Goal: Book appointment/travel/reservation

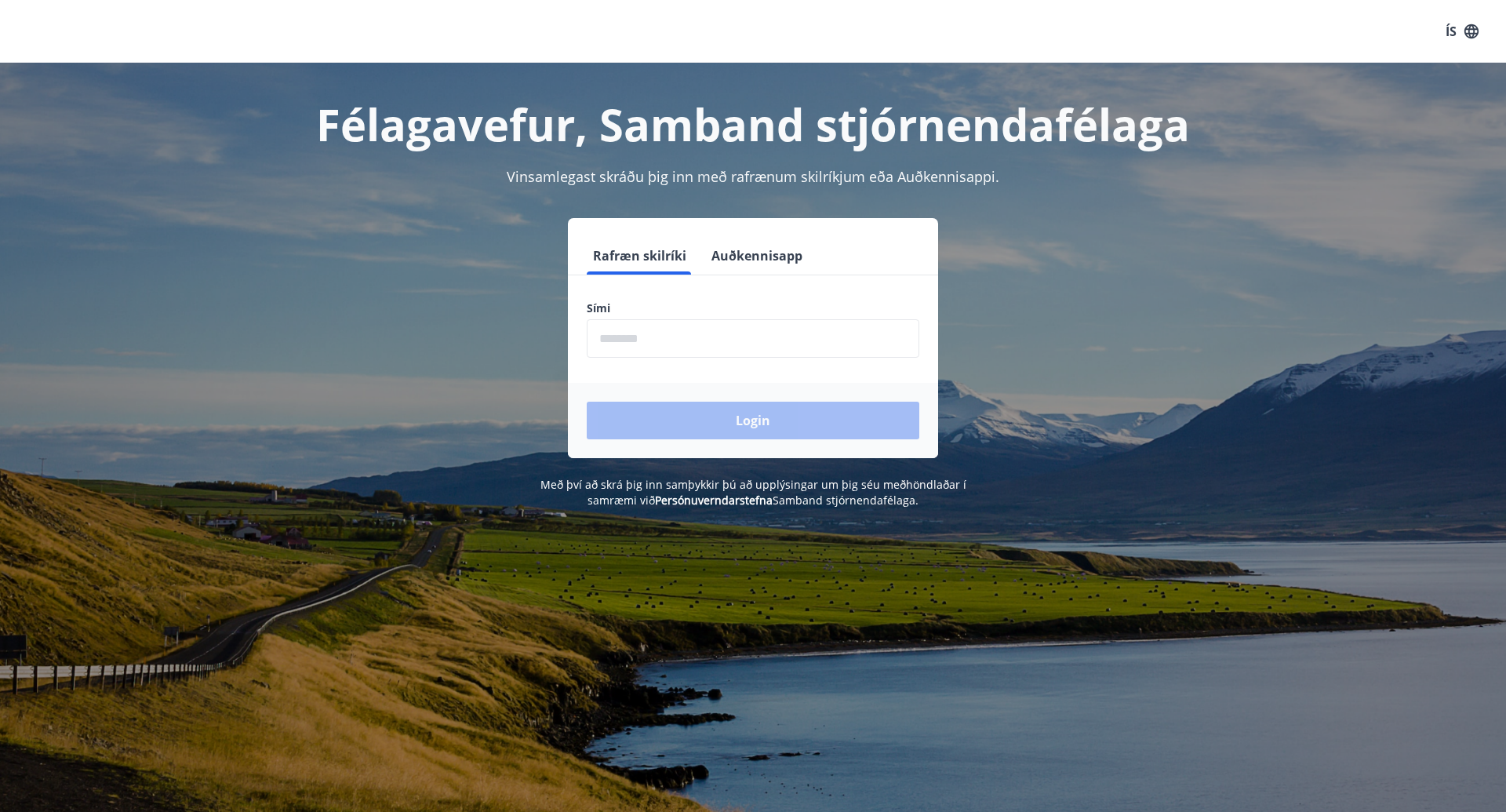
click at [632, 355] on input "phone" at bounding box center [752, 339] width 332 height 38
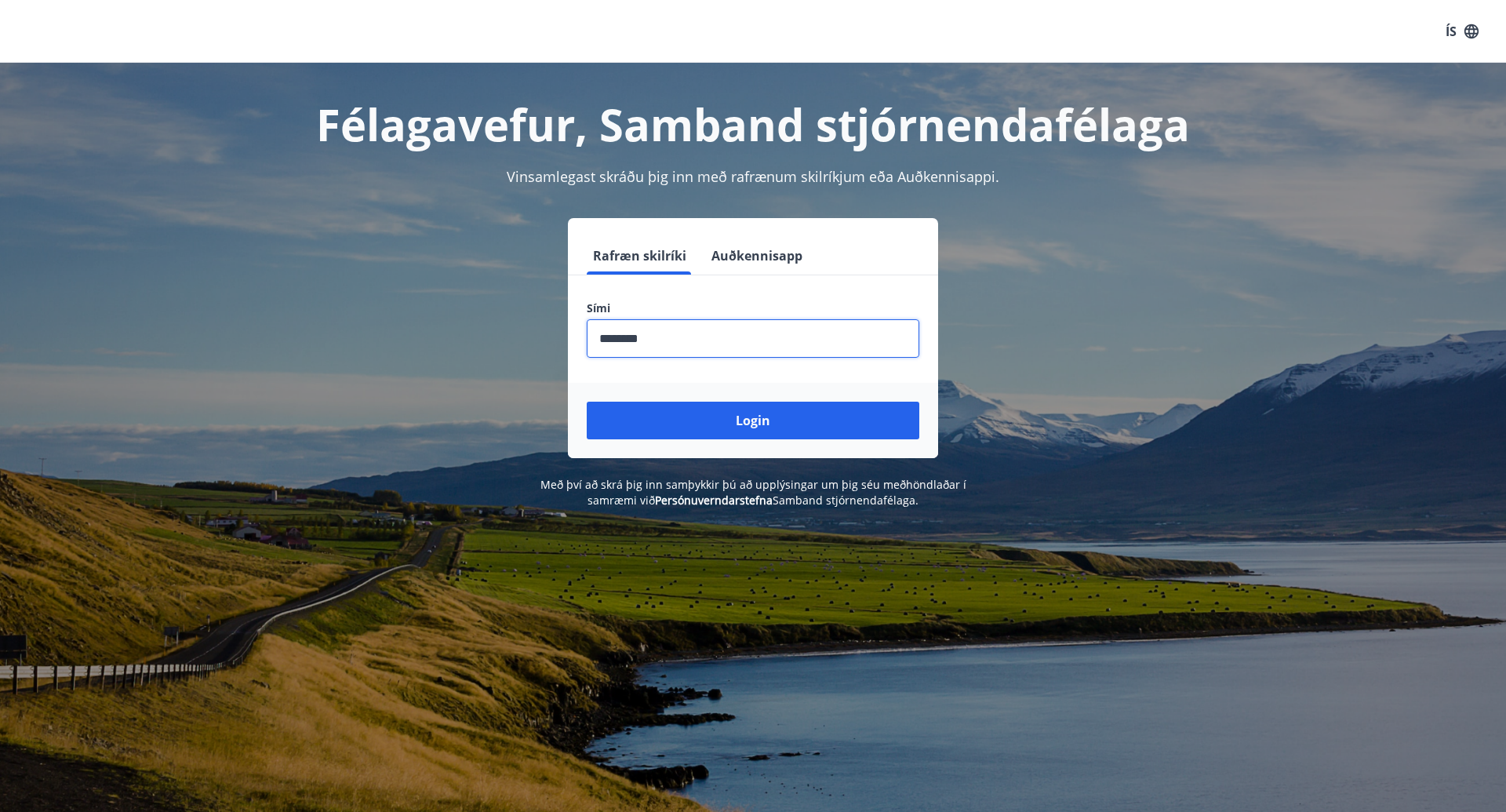
type input "********"
click at [753, 420] on button "Login" at bounding box center [752, 420] width 332 height 37
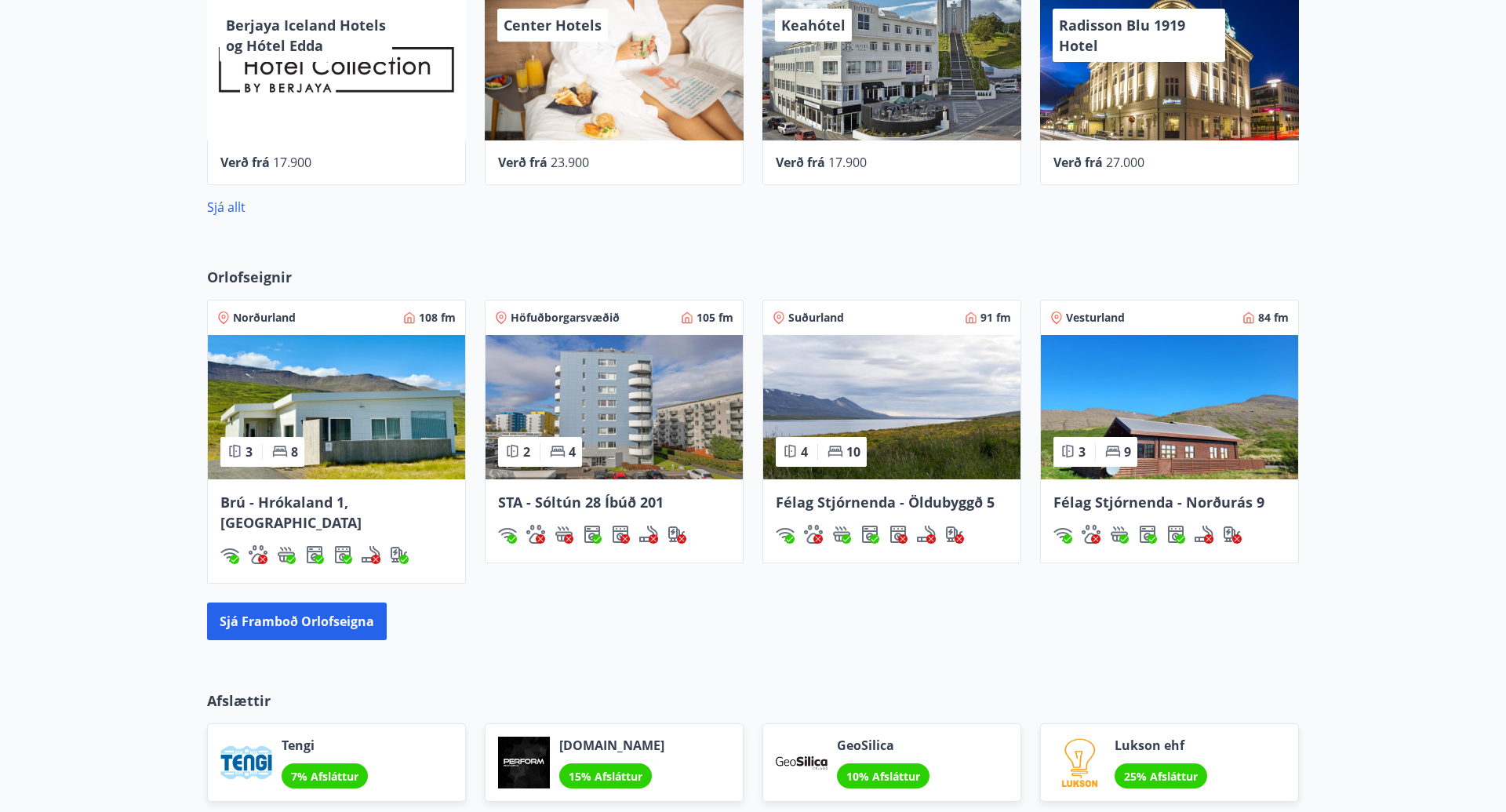
scroll to position [869, 0]
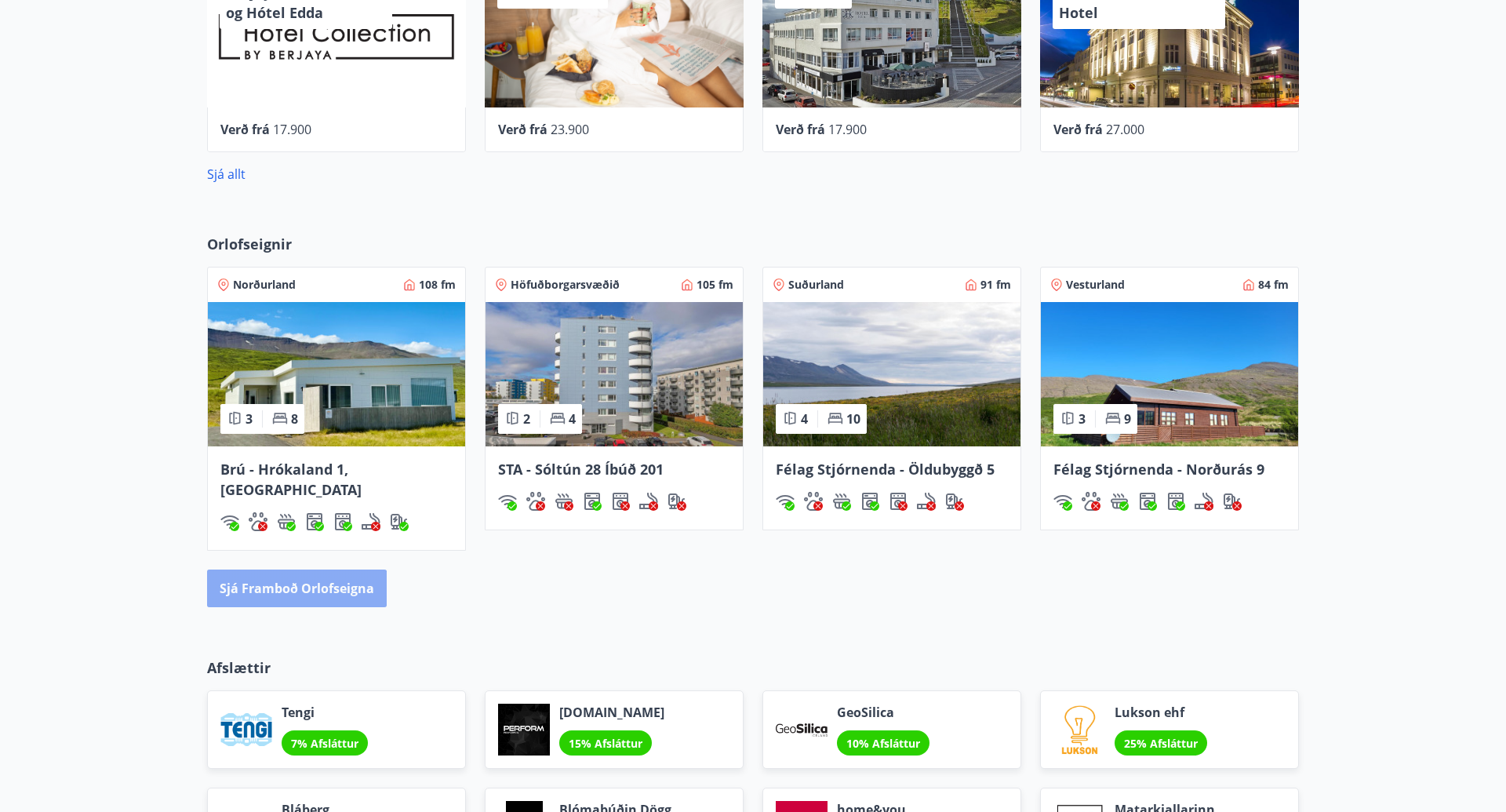
click at [296, 583] on button "Sjá framboð orlofseigna" at bounding box center [296, 587] width 179 height 37
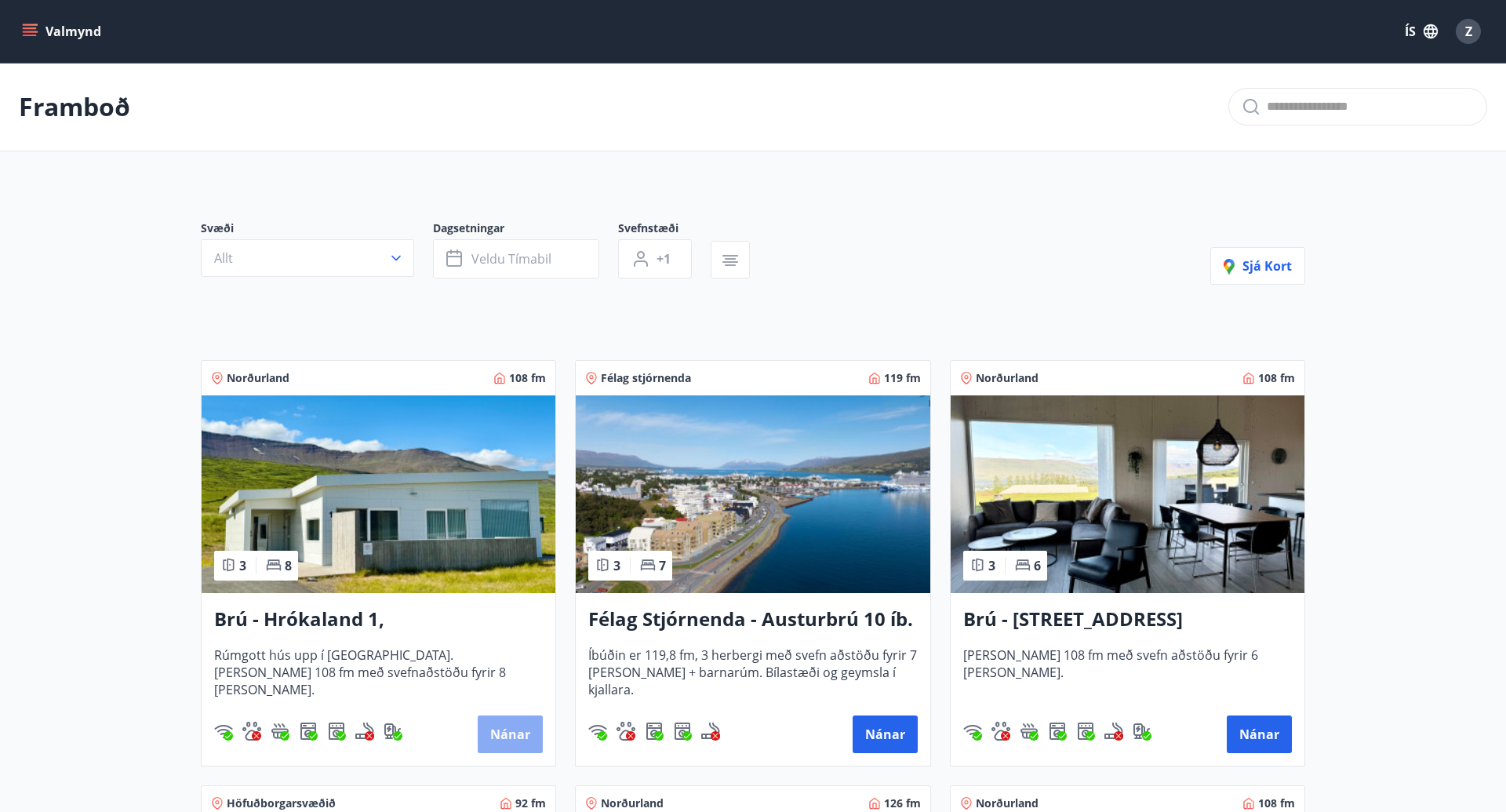
click at [493, 729] on button "Nánar" at bounding box center [510, 734] width 65 height 37
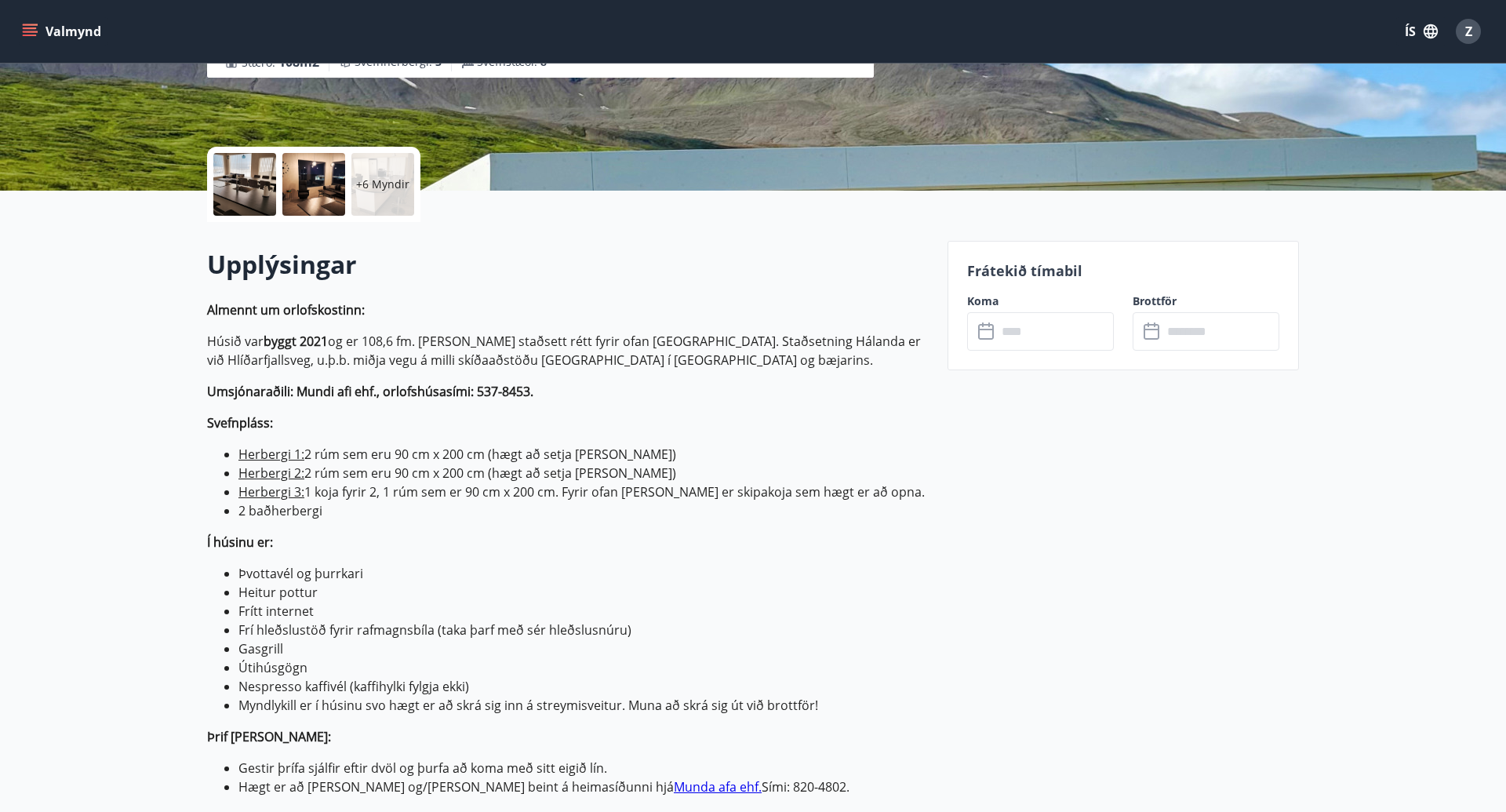
scroll to position [244, 0]
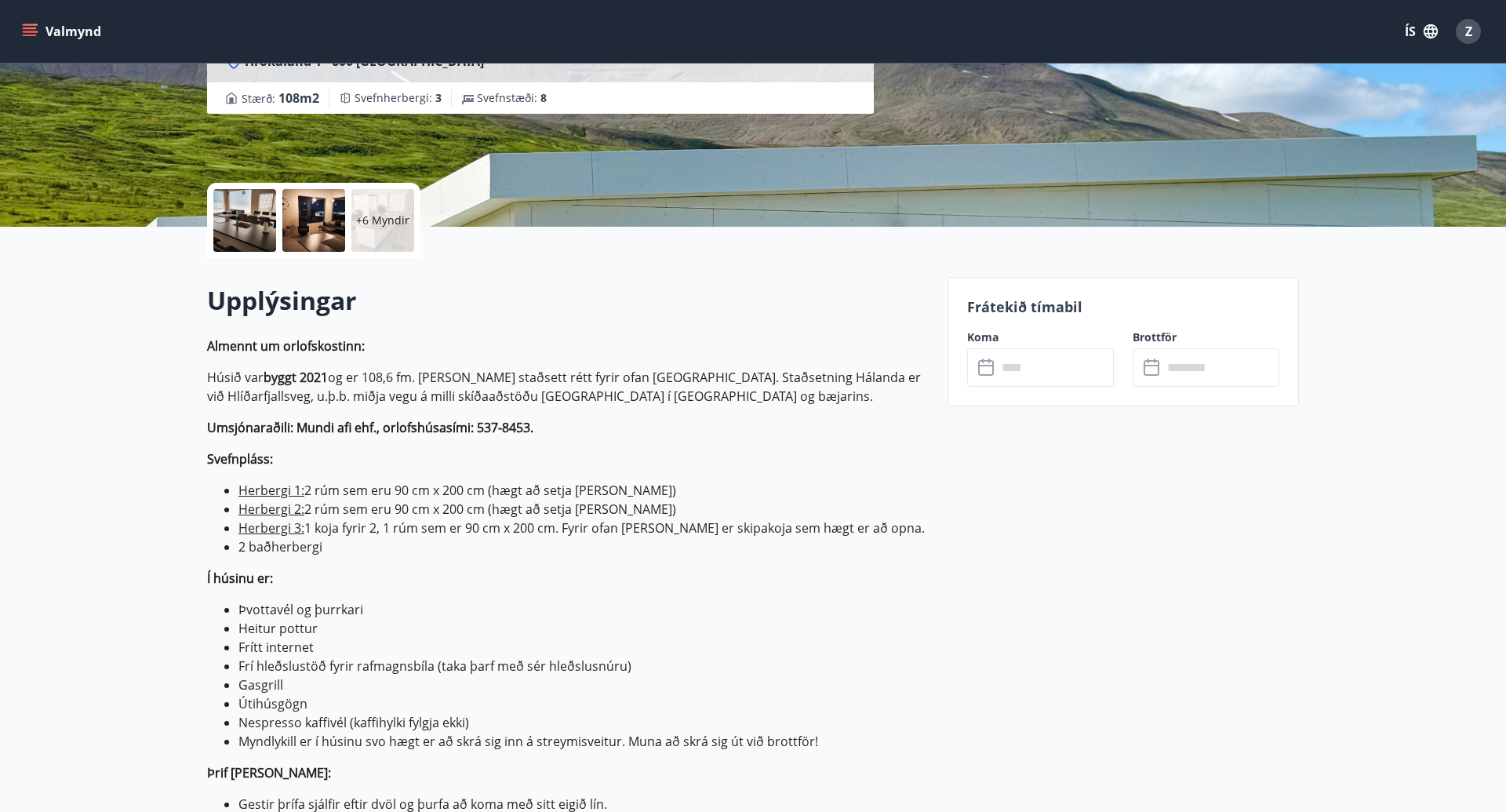
click at [1048, 353] on input "text" at bounding box center [1055, 367] width 117 height 38
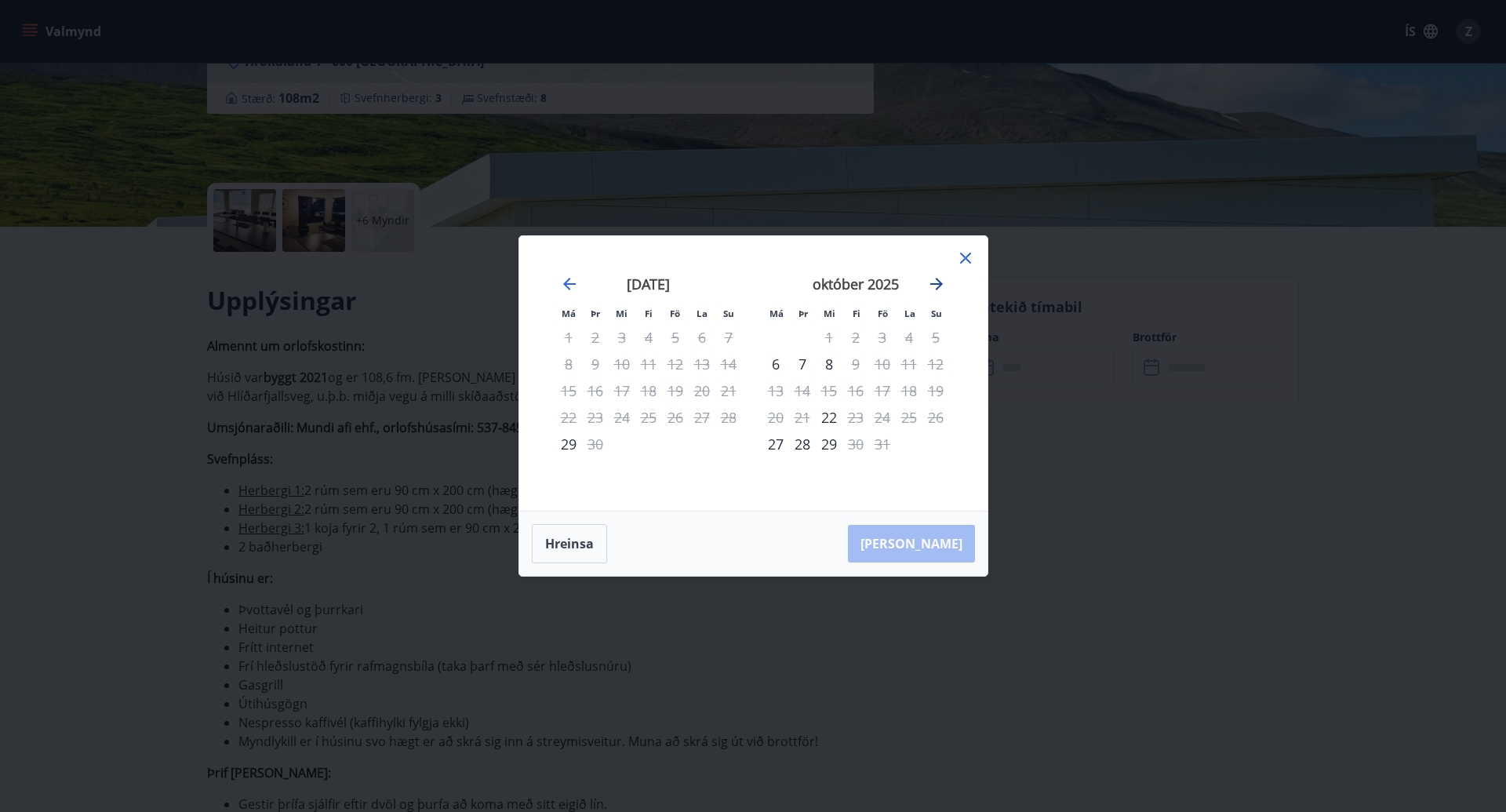
click at [939, 282] on icon "Move forward to switch to the next month." at bounding box center [936, 284] width 13 height 13
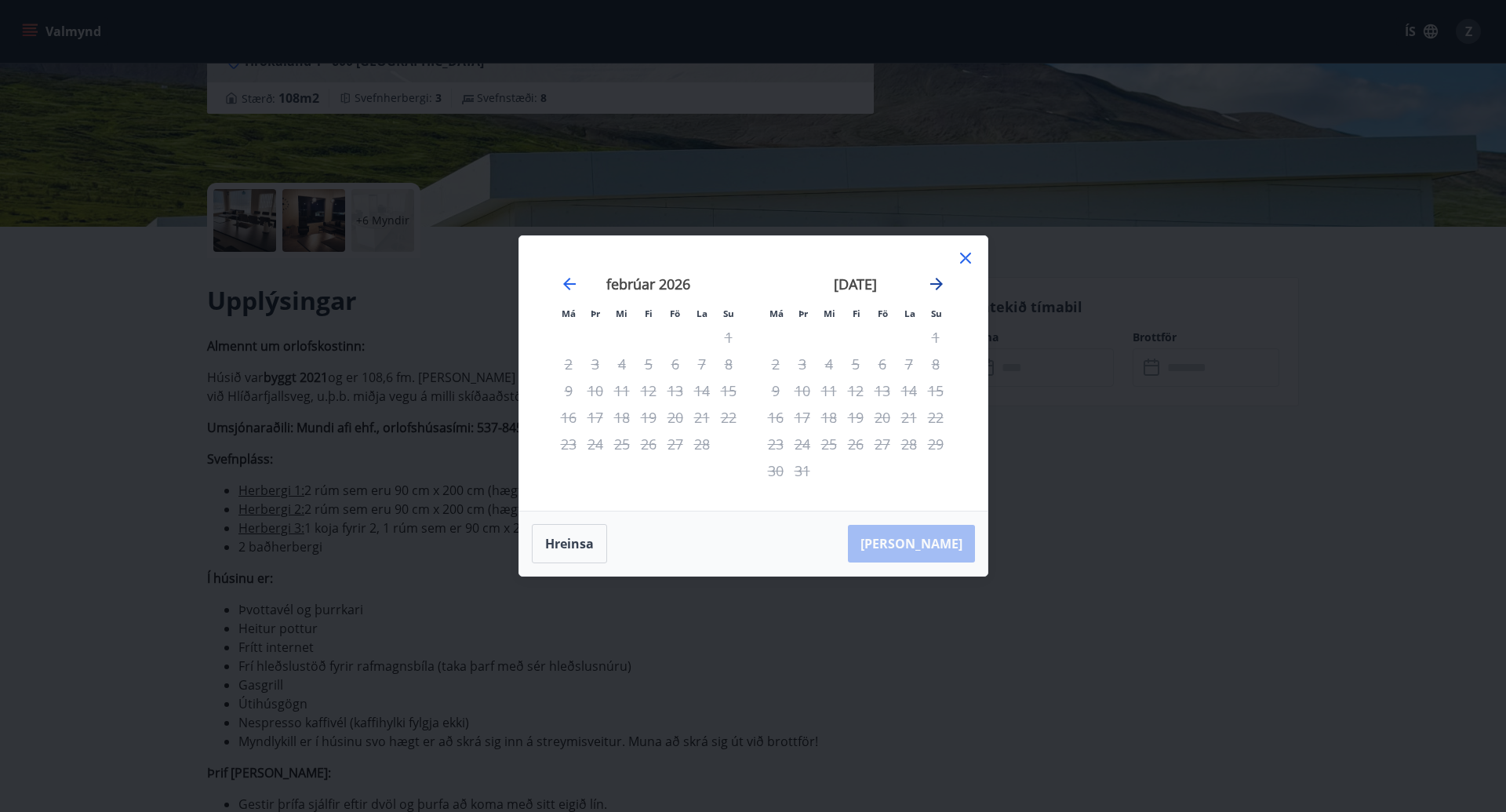
click at [939, 282] on icon "Move forward to switch to the next month." at bounding box center [936, 284] width 13 height 13
click at [962, 261] on icon at bounding box center [966, 258] width 11 height 11
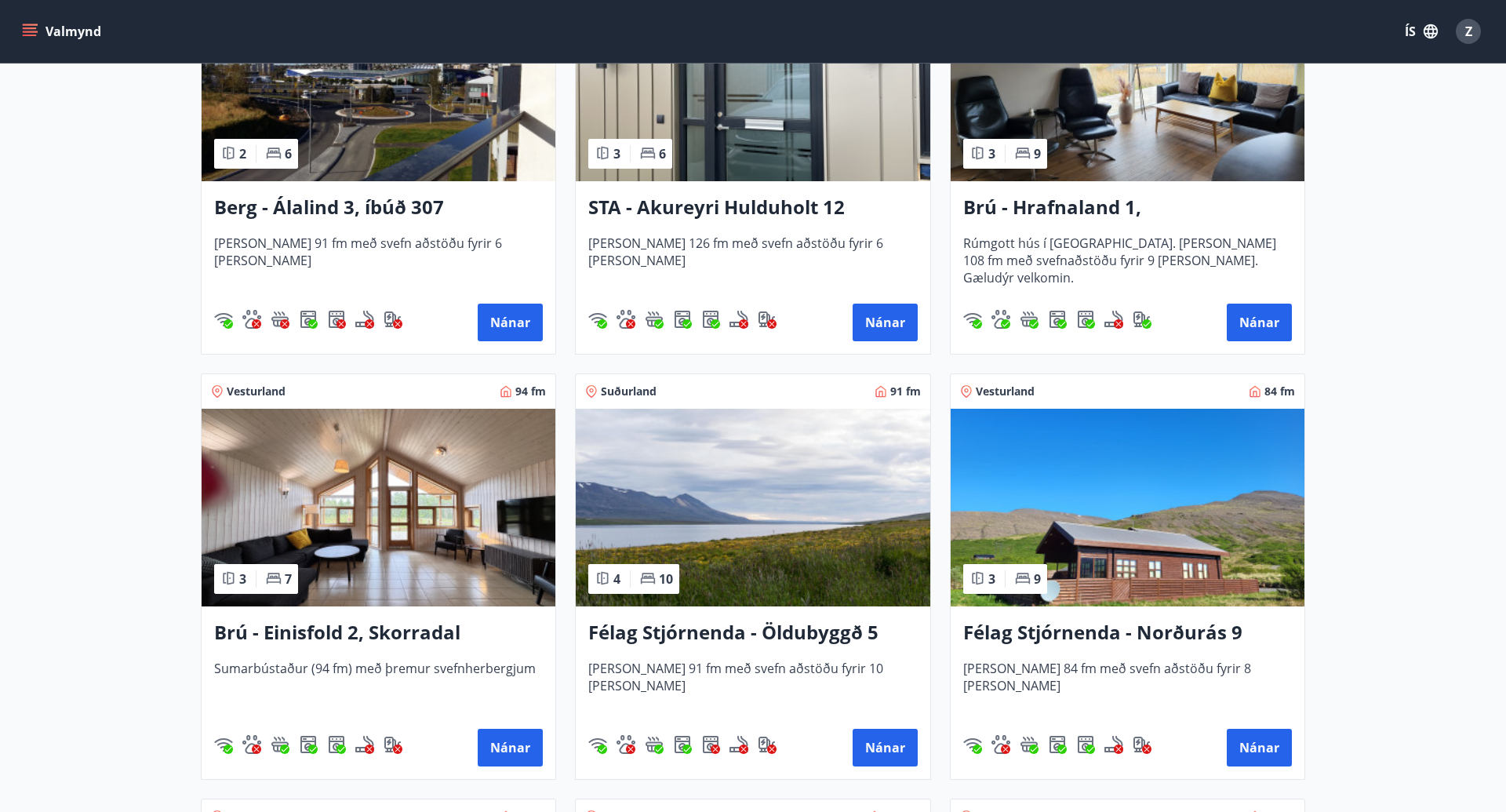
scroll to position [855, 0]
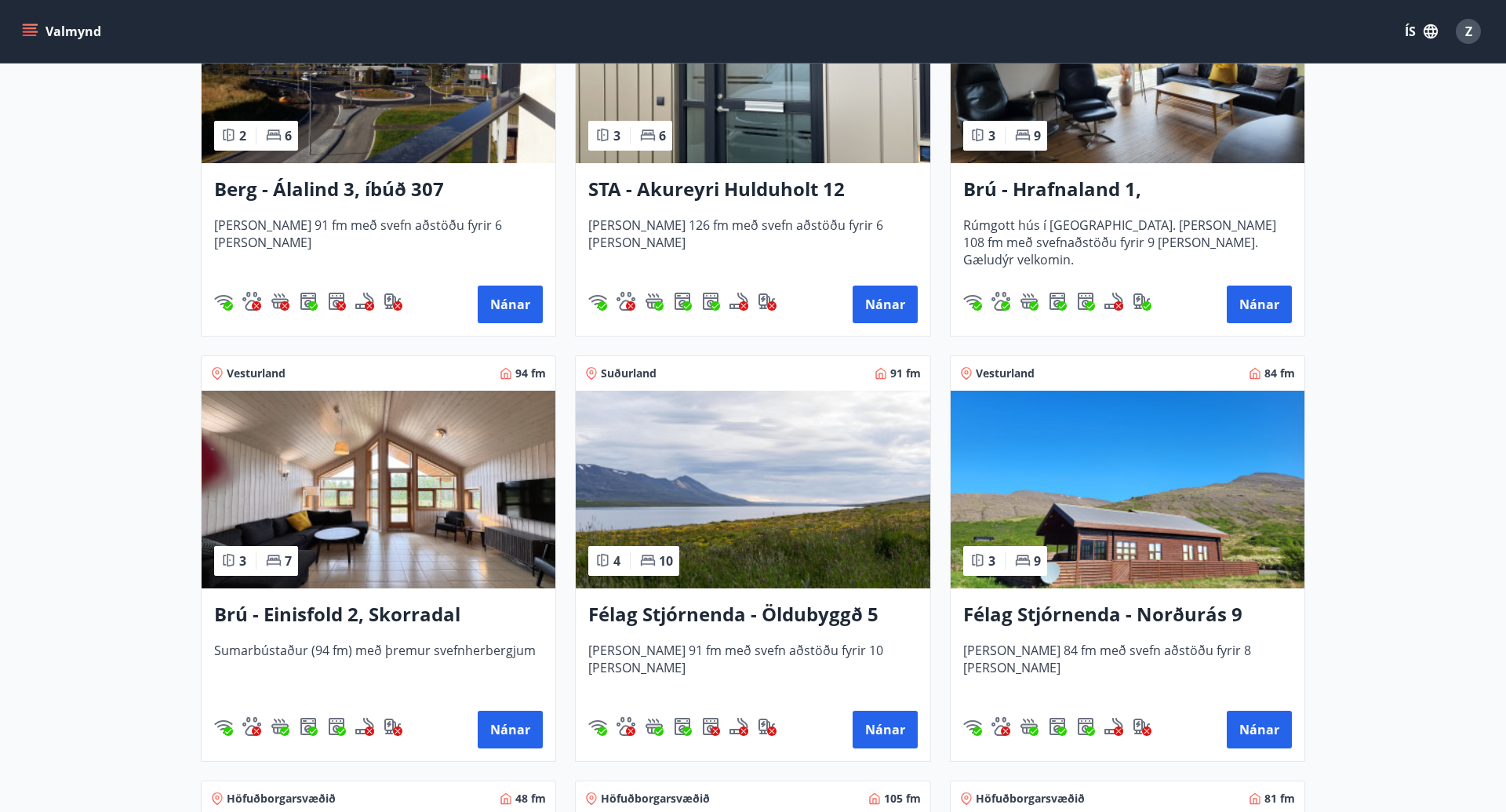
click at [1193, 546] on img at bounding box center [1128, 489] width 354 height 198
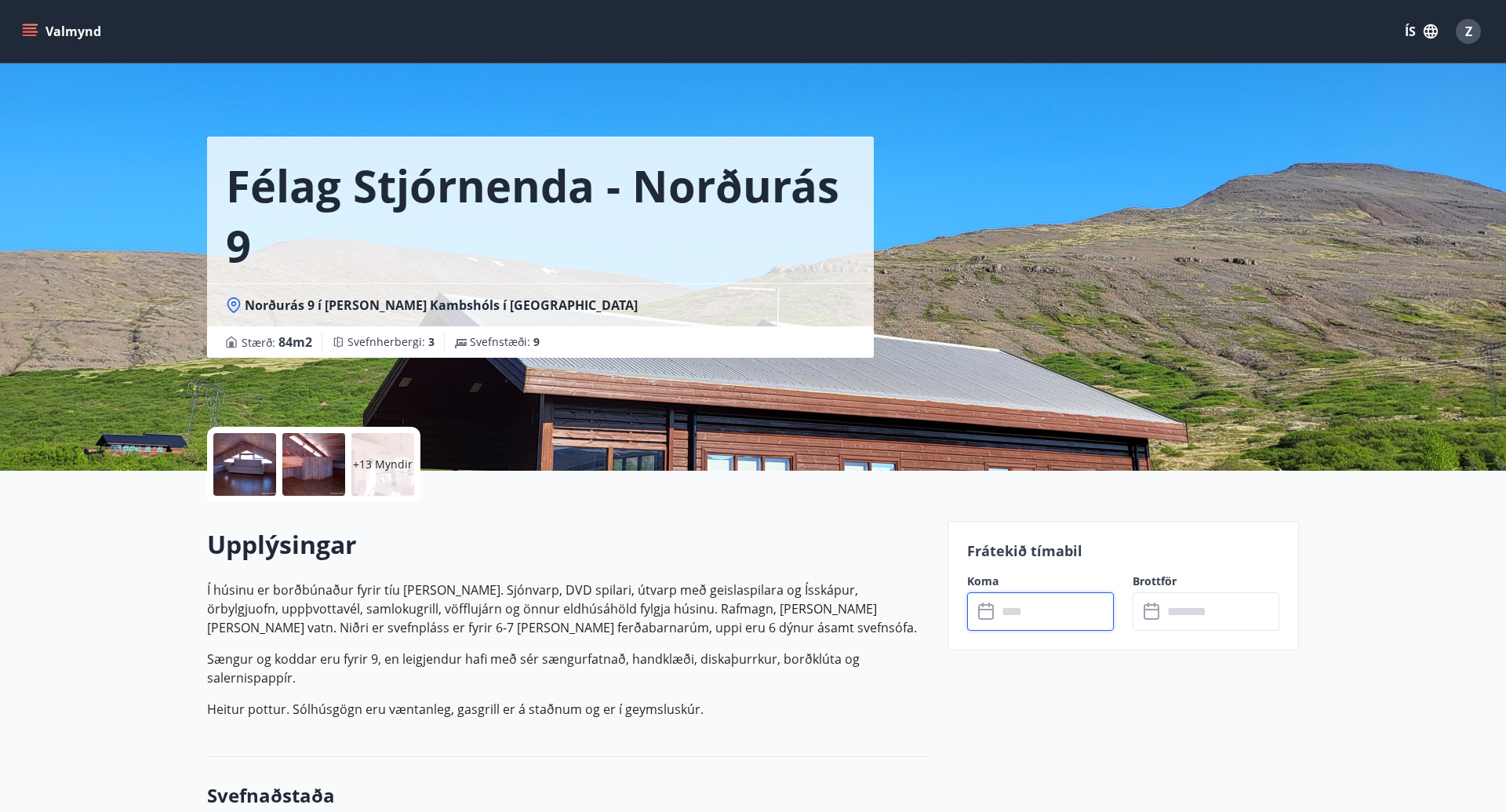
click at [1044, 604] on input "text" at bounding box center [1055, 611] width 117 height 38
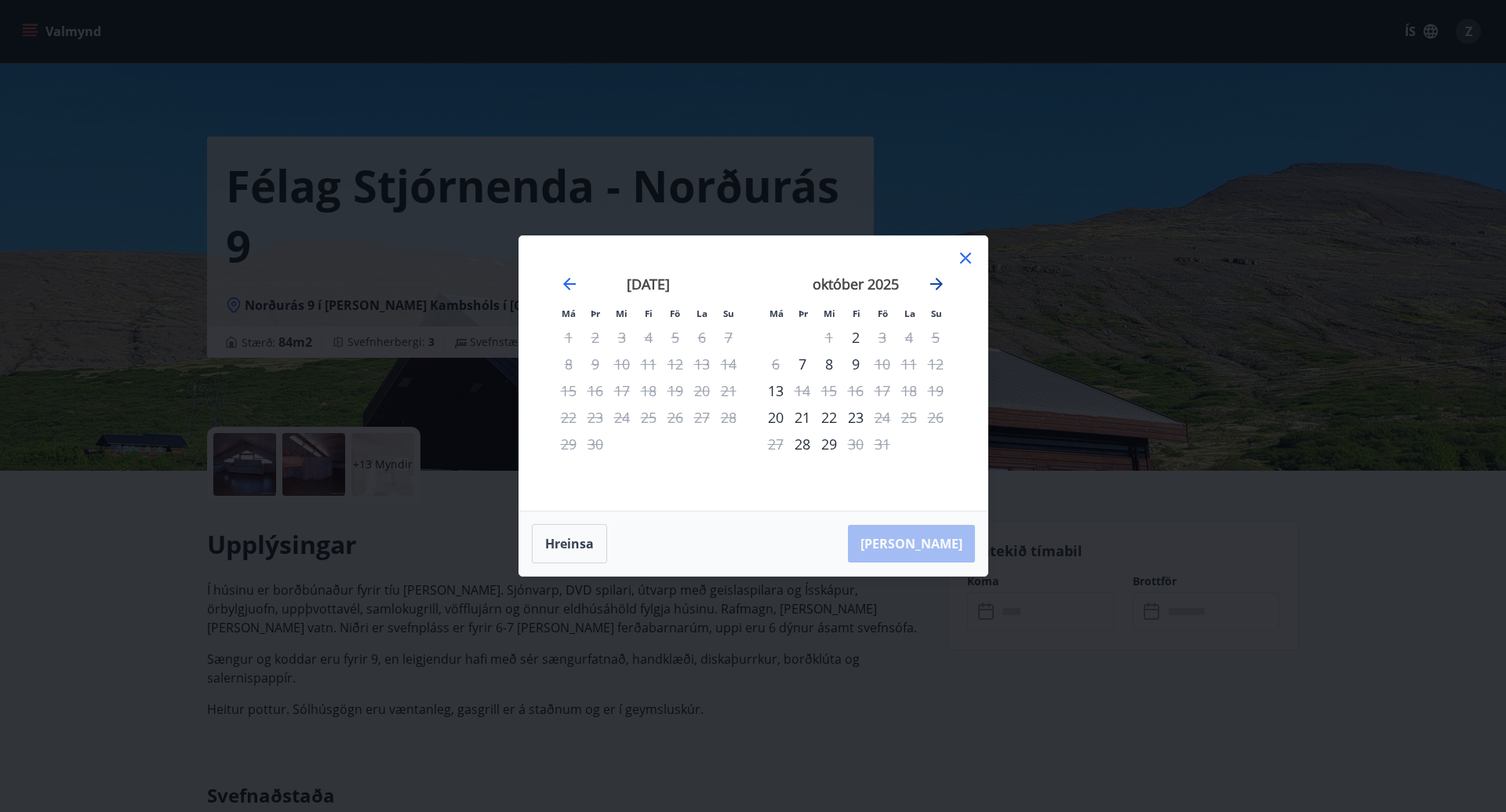
click at [934, 283] on icon "Move forward to switch to the next month." at bounding box center [936, 284] width 13 height 13
click at [934, 284] on icon "Move forward to switch to the next month." at bounding box center [936, 284] width 13 height 13
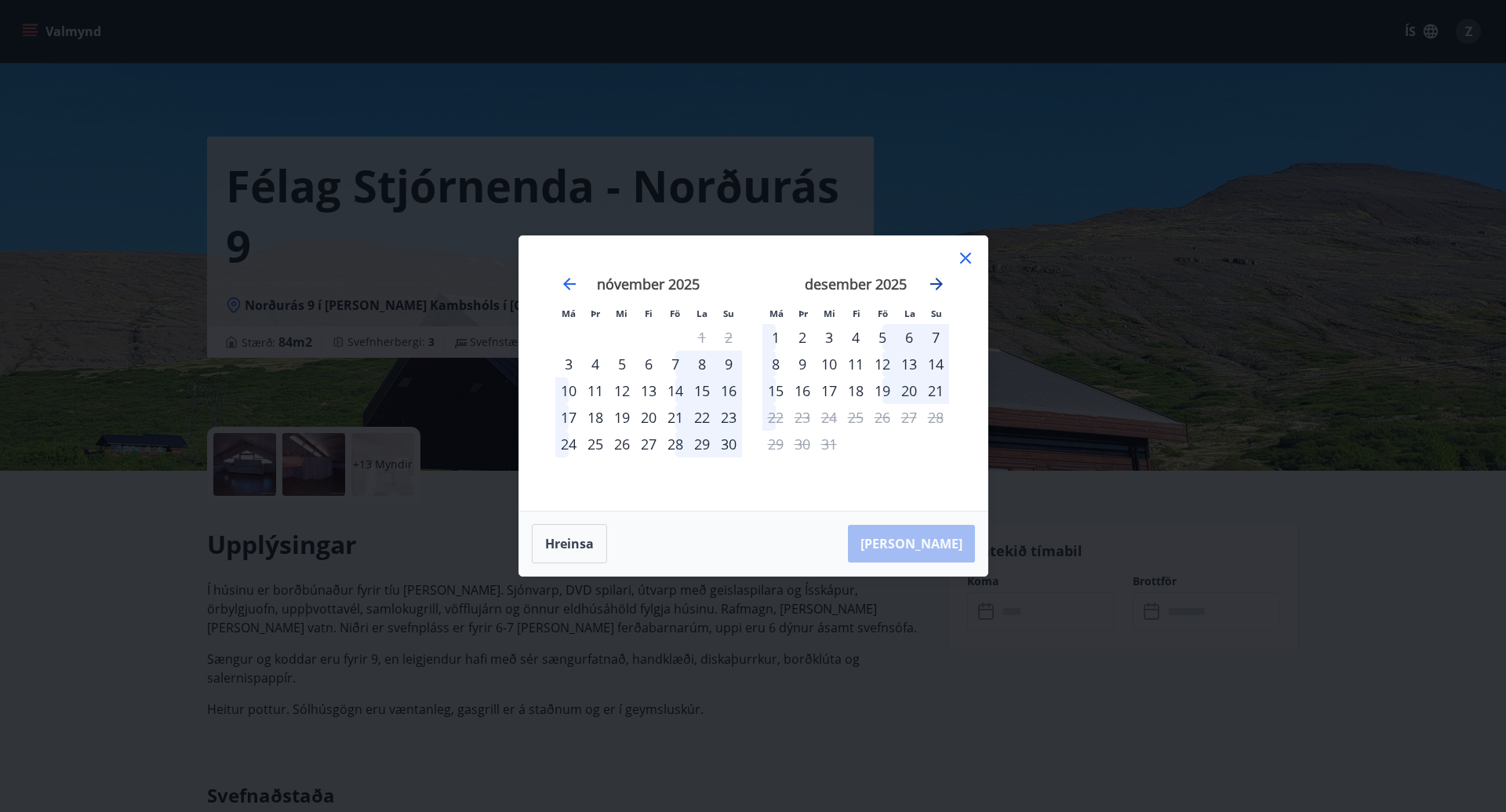
click at [934, 284] on icon "Move forward to switch to the next month." at bounding box center [936, 284] width 13 height 13
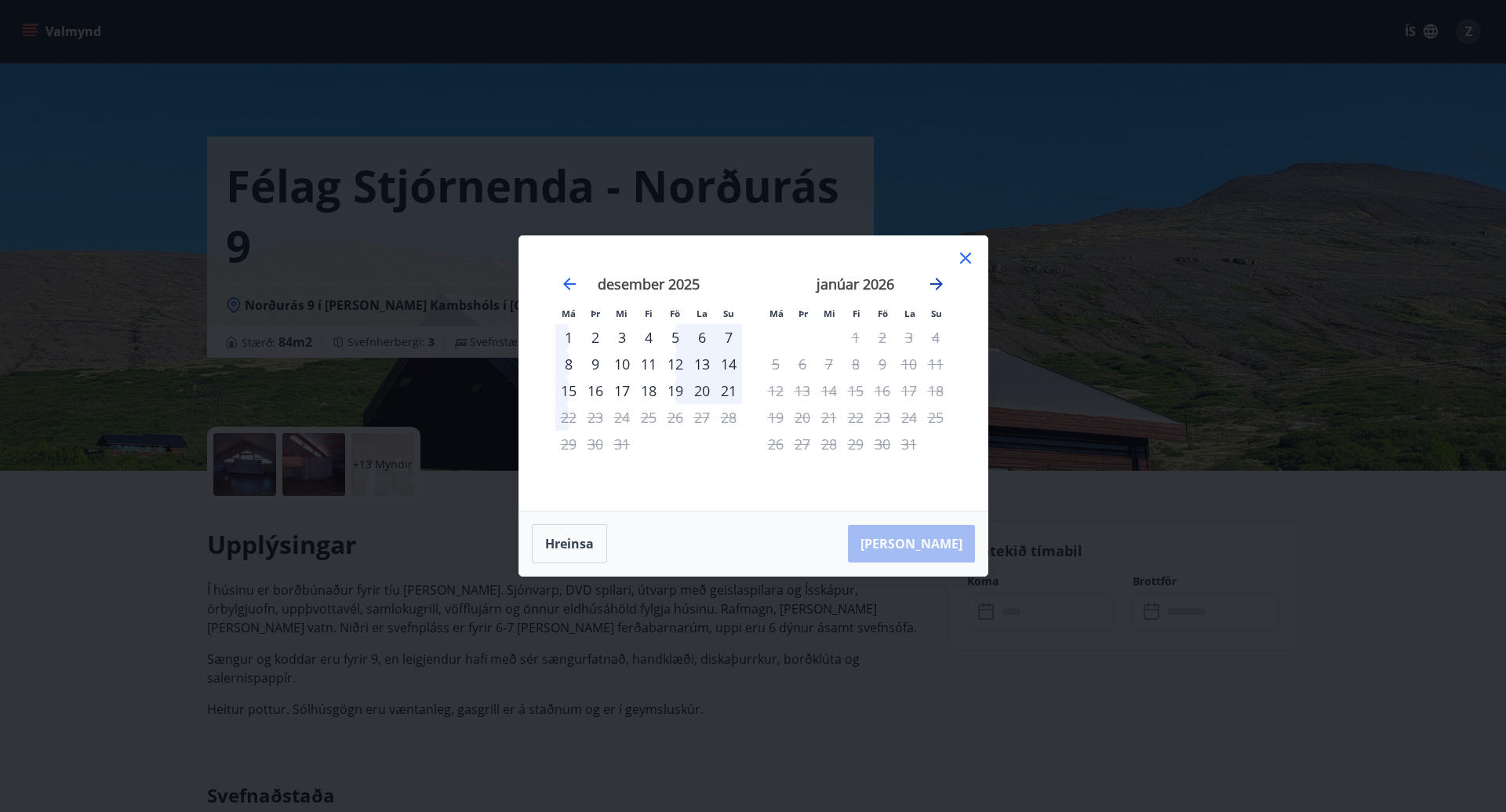
click at [934, 284] on icon "Move forward to switch to the next month." at bounding box center [936, 284] width 13 height 13
click at [959, 257] on icon at bounding box center [966, 258] width 19 height 19
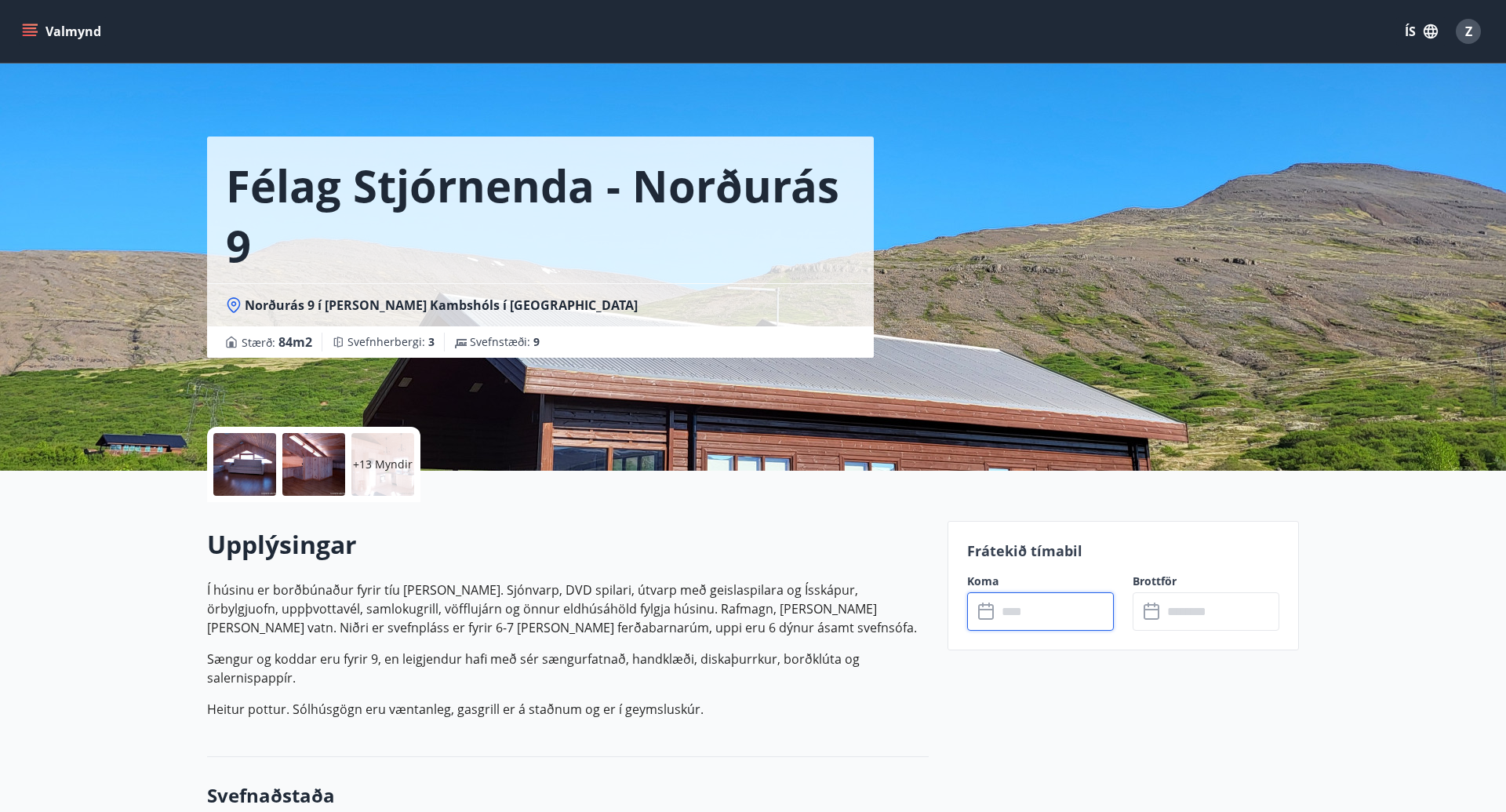
scroll to position [1, 0]
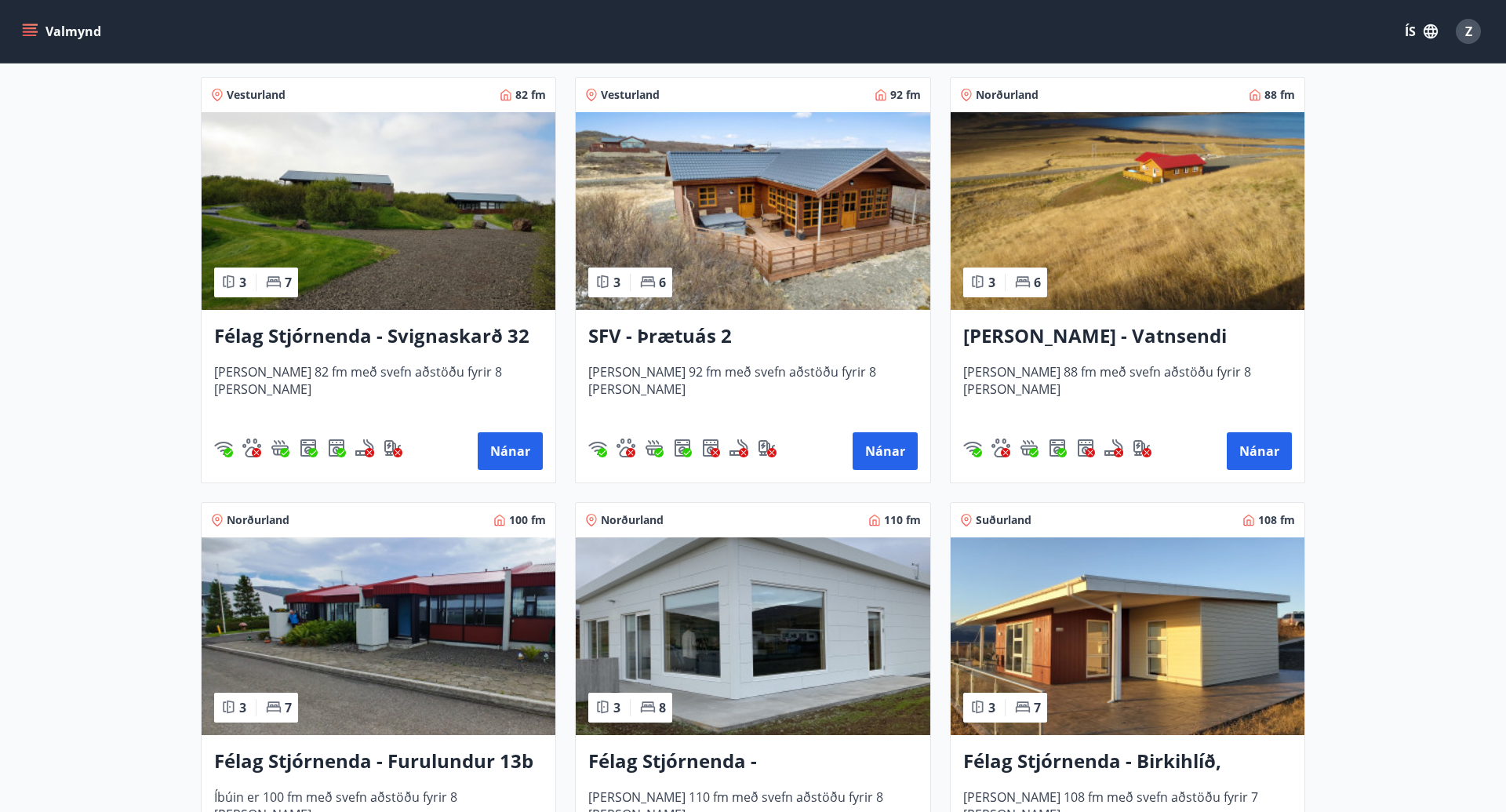
scroll to position [2852, 0]
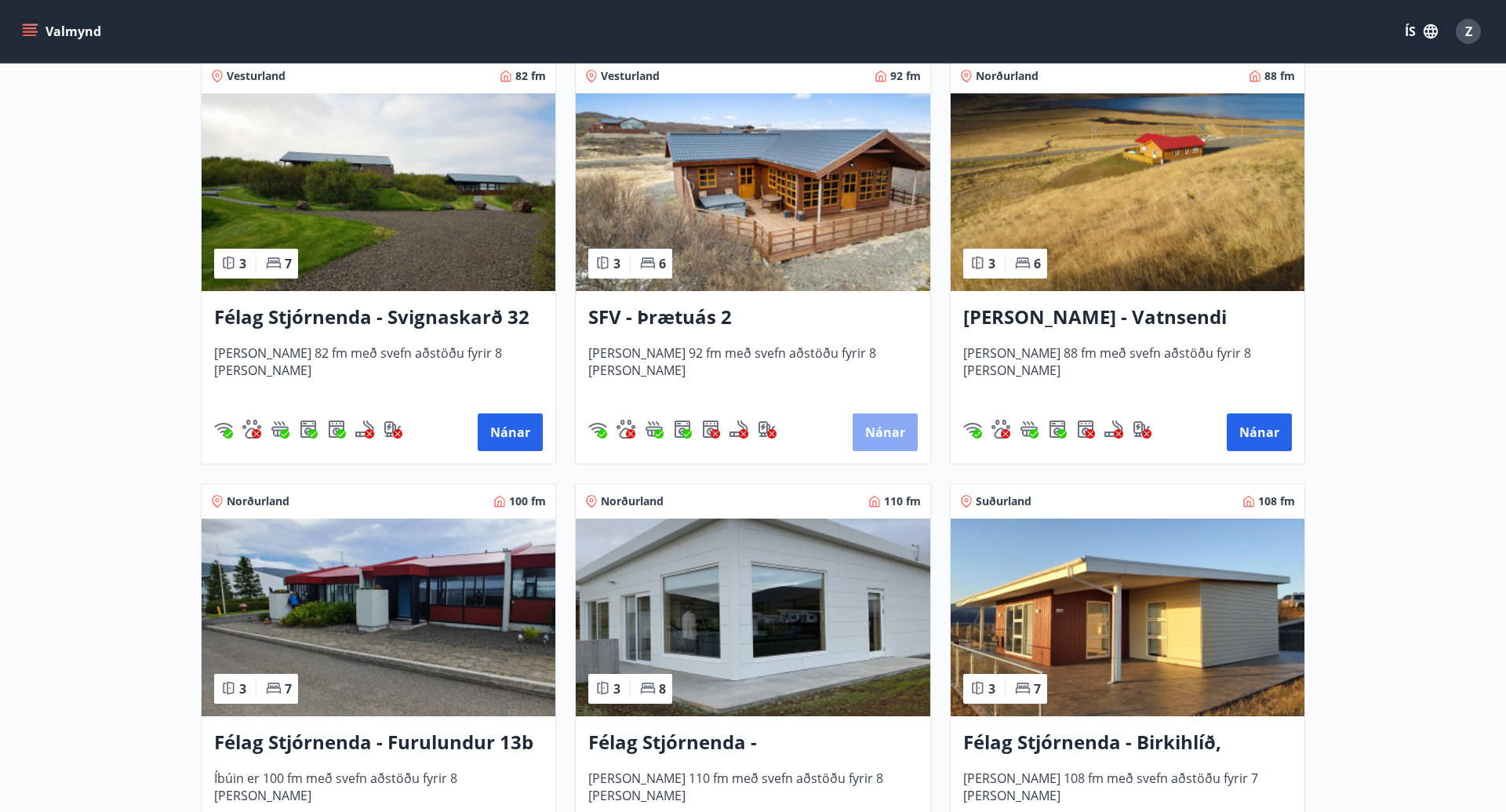
click at [892, 424] on button "Nánar" at bounding box center [885, 432] width 65 height 37
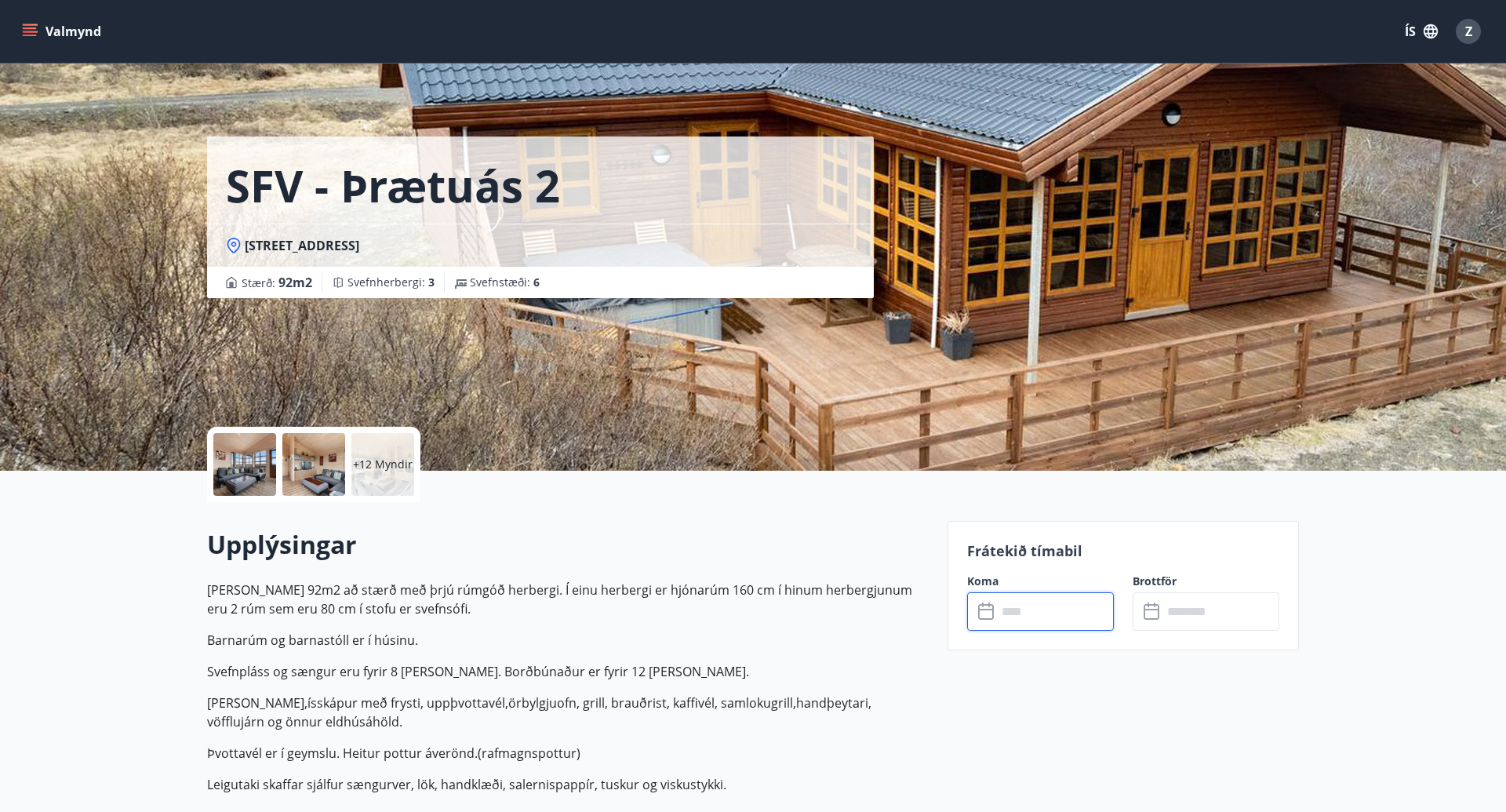
click at [1024, 607] on input "text" at bounding box center [1055, 611] width 117 height 38
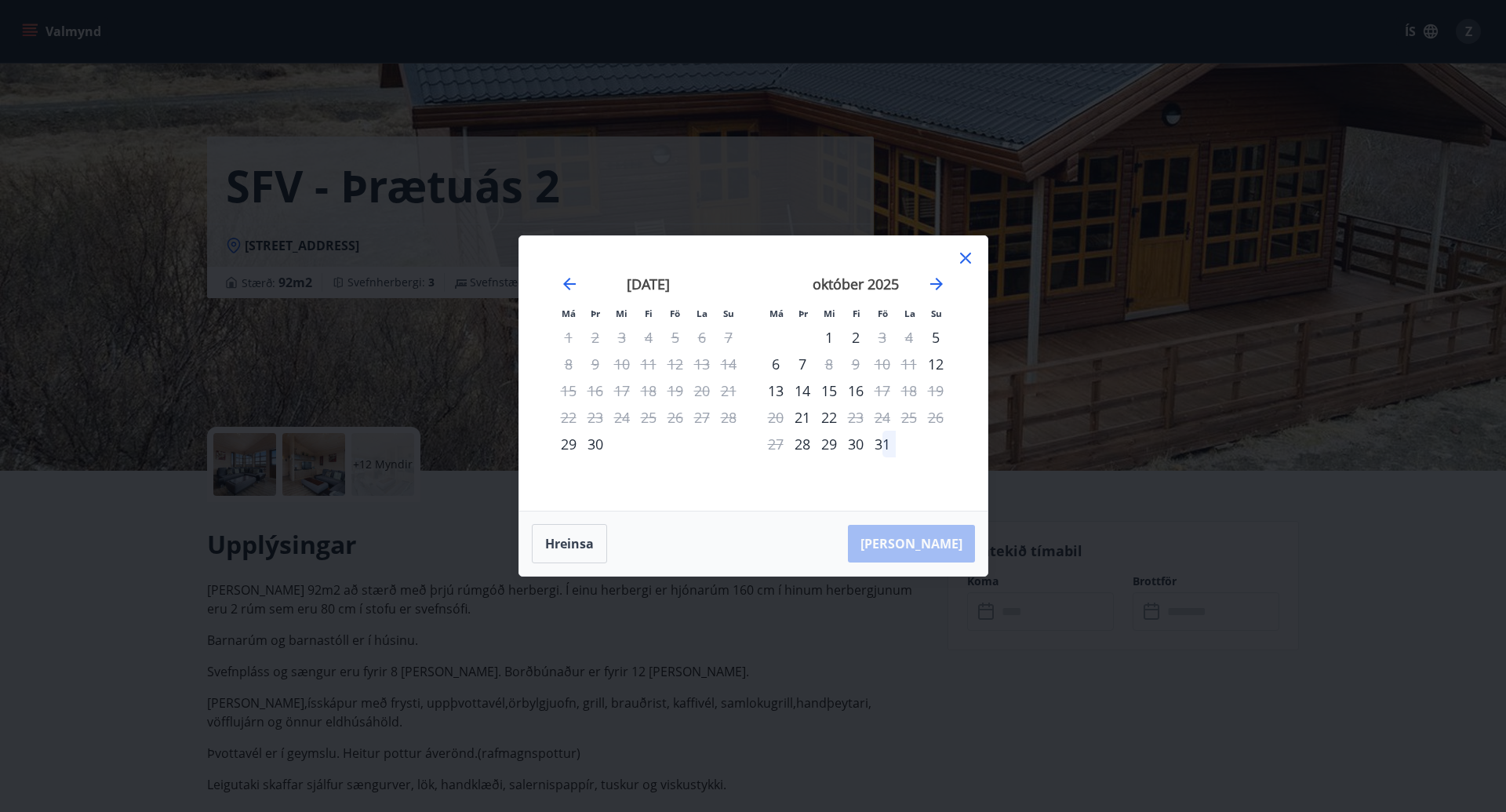
click at [1346, 700] on div "Má Þr Mi Fi Fö La Su Má Þr Mi Fi Fö La Su [DATE] 1 2 3 4 5 6 7 8 9 10 11 12 13 …" at bounding box center [753, 406] width 1506 height 812
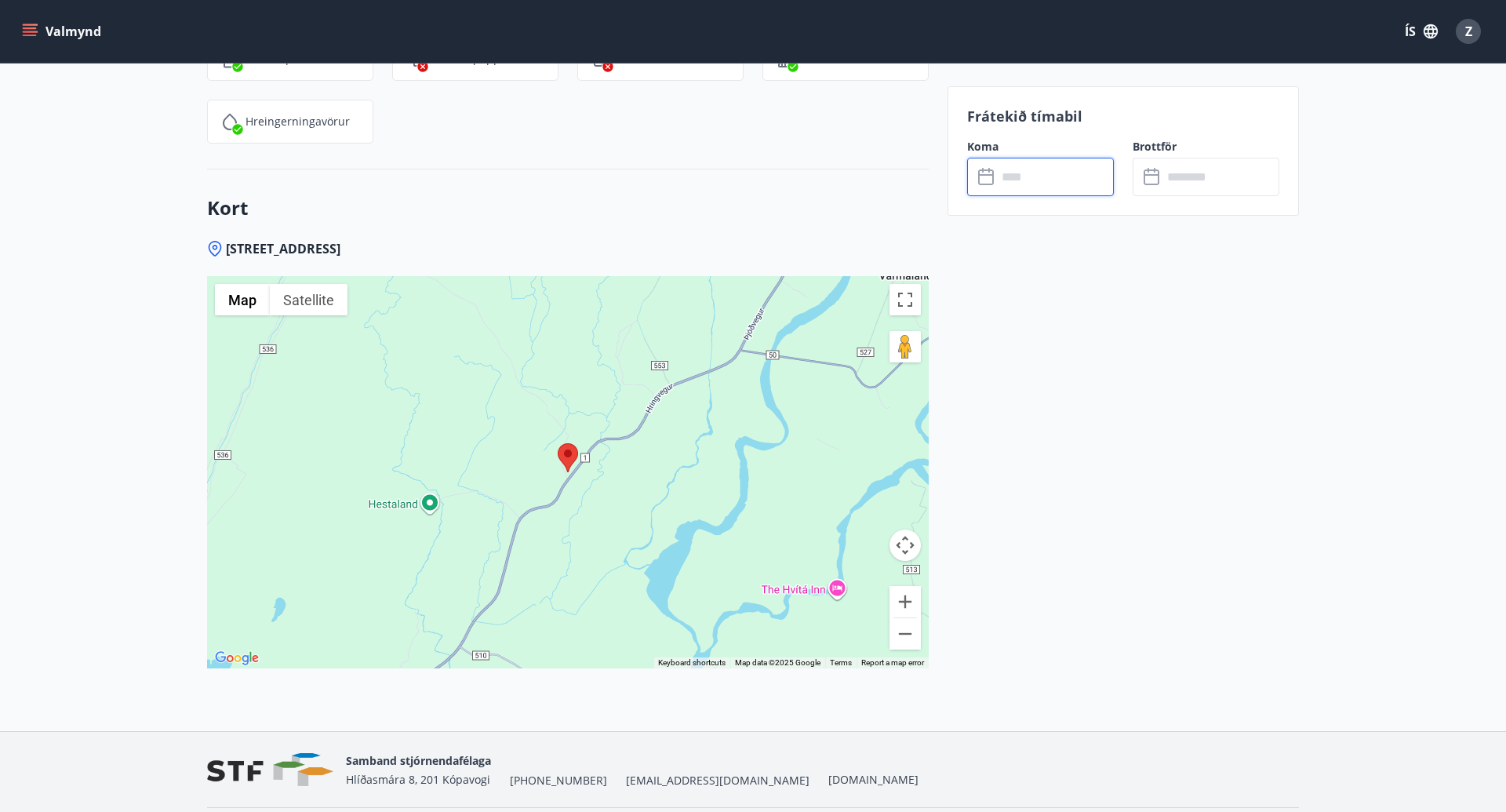
scroll to position [2054, 0]
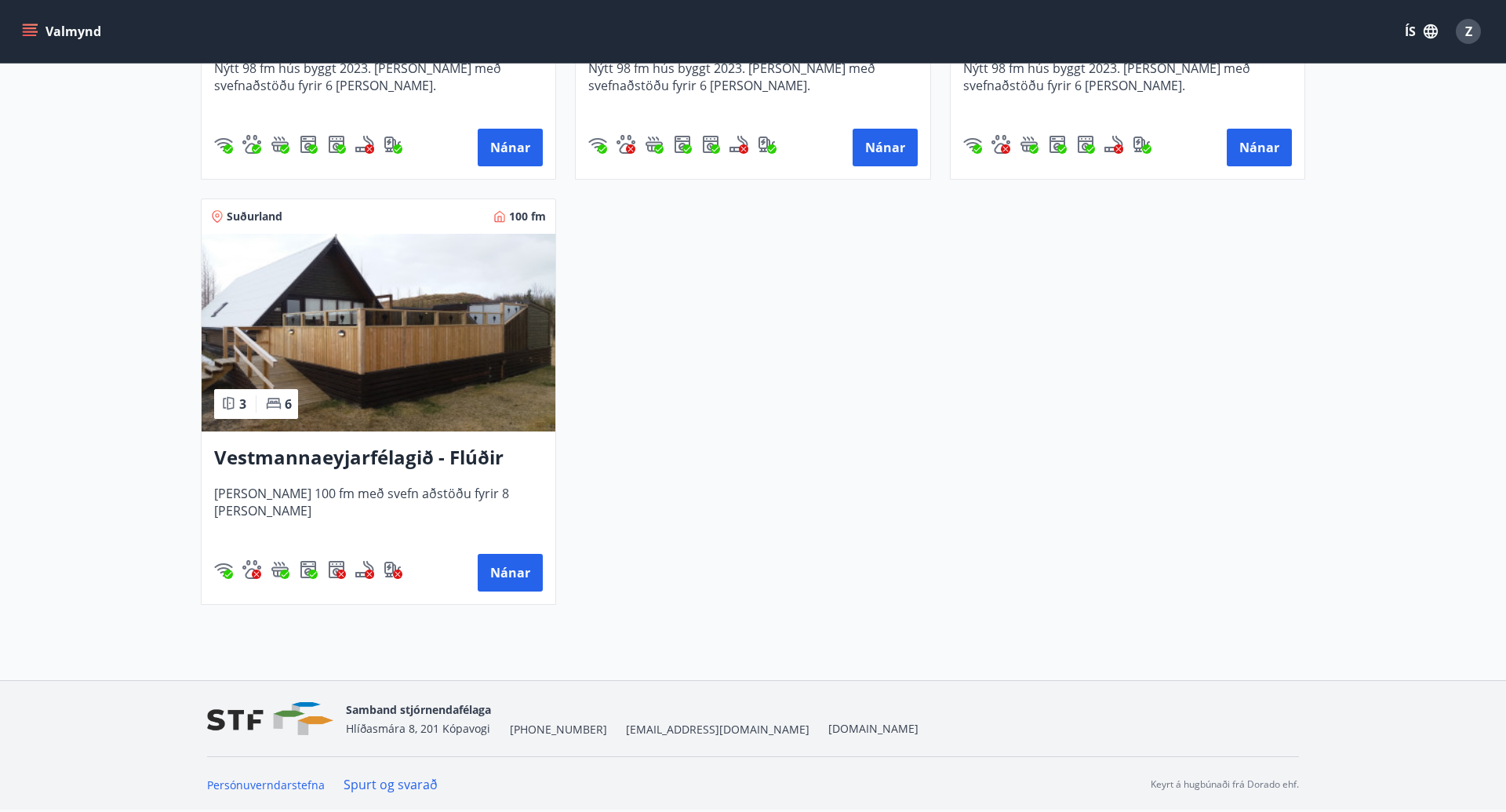
scroll to position [3987, 0]
click at [516, 566] on button "Nánar" at bounding box center [510, 572] width 65 height 37
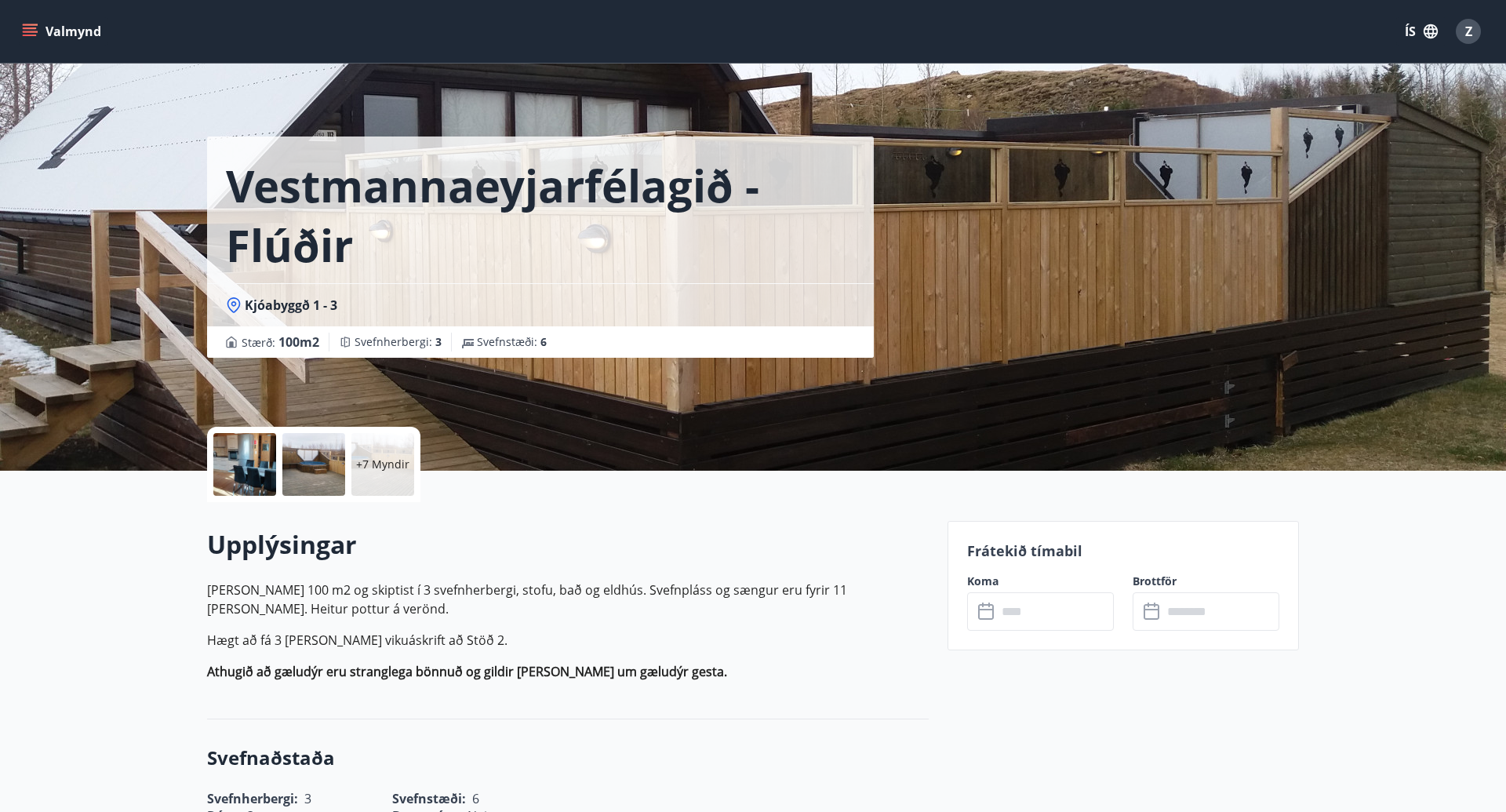
click at [1011, 614] on input "text" at bounding box center [1055, 611] width 117 height 38
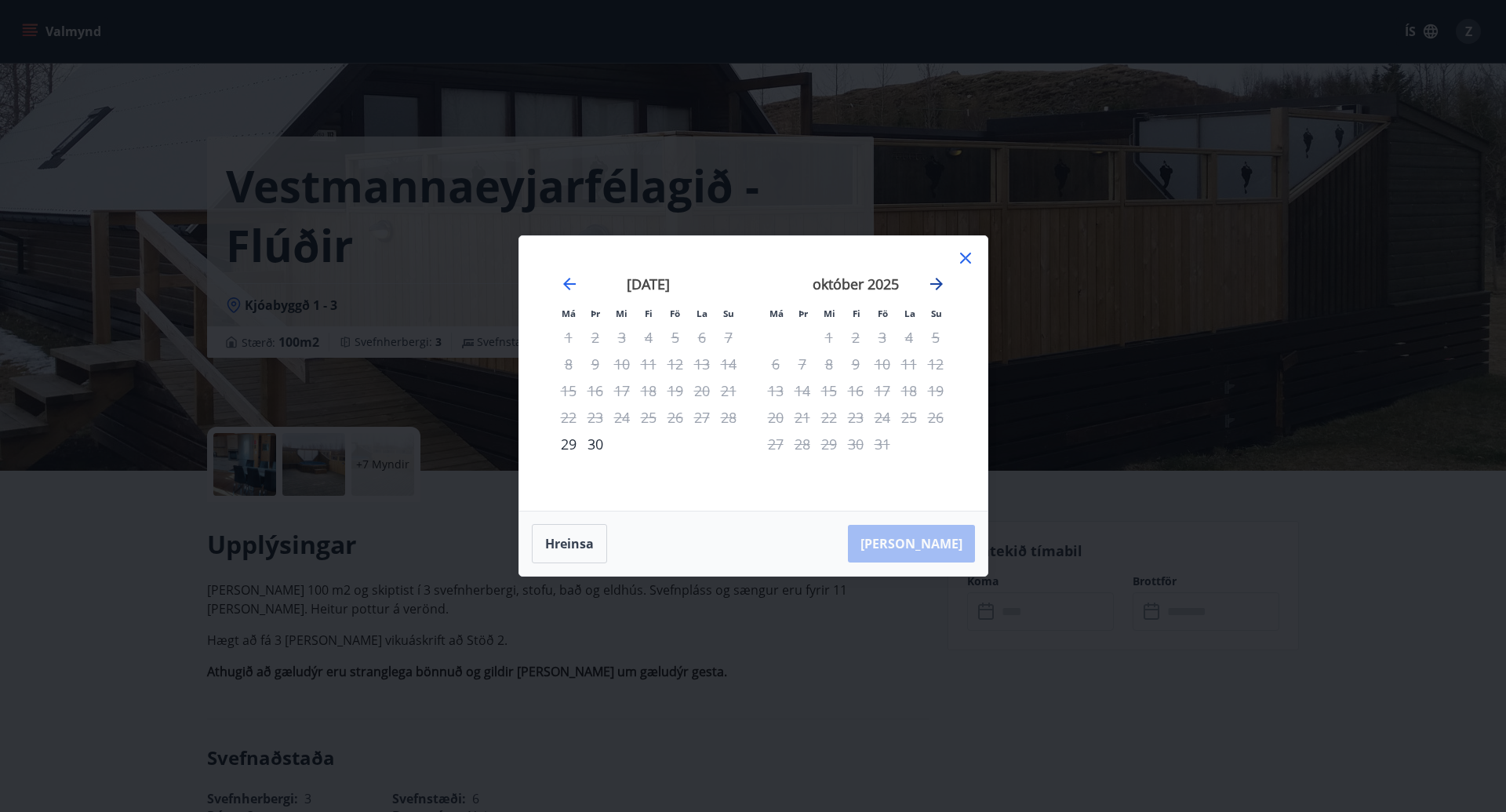
click at [935, 283] on icon "Move forward to switch to the next month." at bounding box center [936, 284] width 13 height 13
click at [908, 641] on div "Má Þr Mi Fi Fö La Su Má Þr Mi Fi Fö La Su [DATE] 1 2 3 4 5 6 7 8 9 10 11 12 13 …" at bounding box center [753, 406] width 1506 height 812
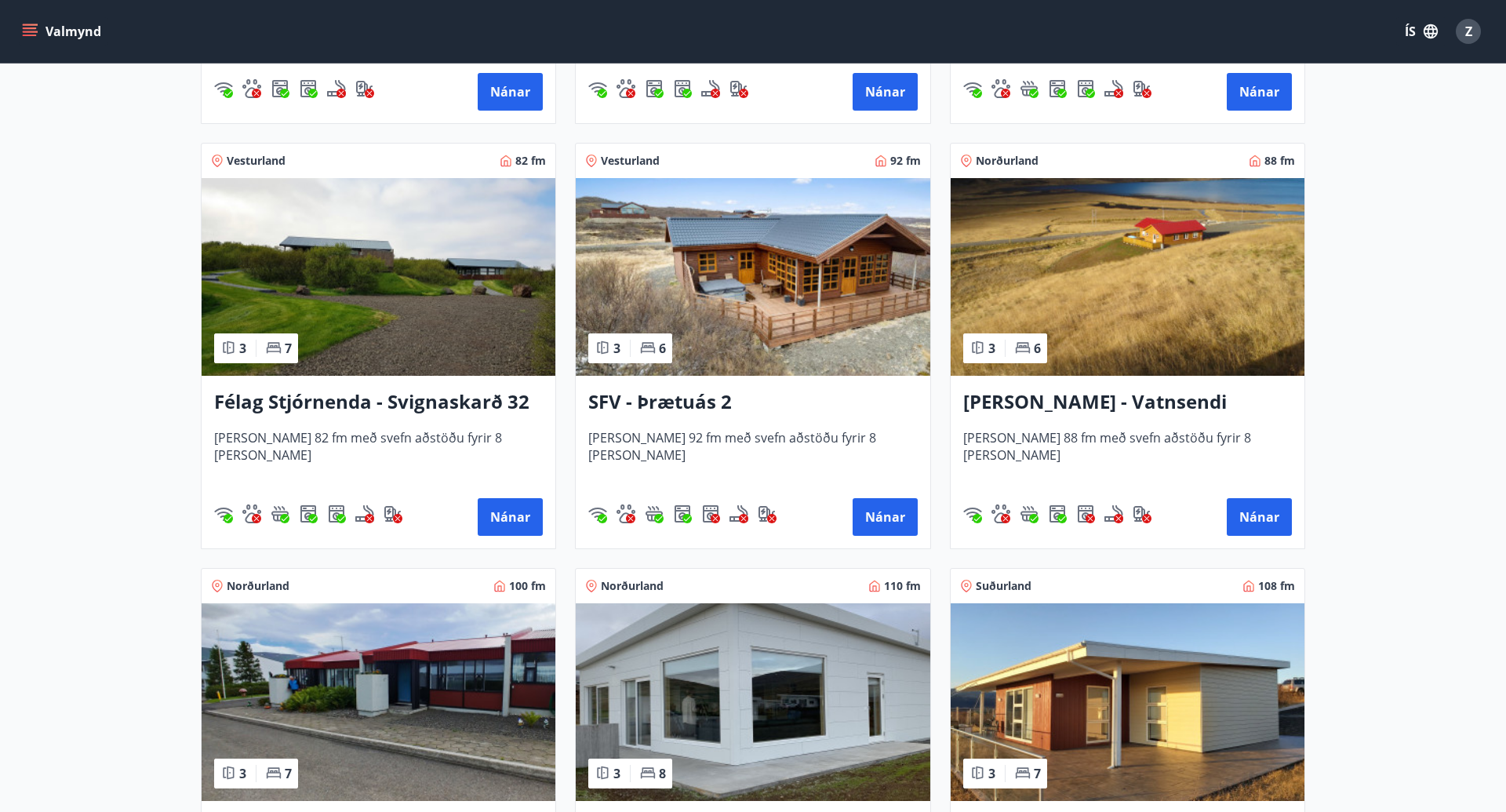
scroll to position [2767, 0]
click at [460, 303] on img at bounding box center [378, 277] width 354 height 198
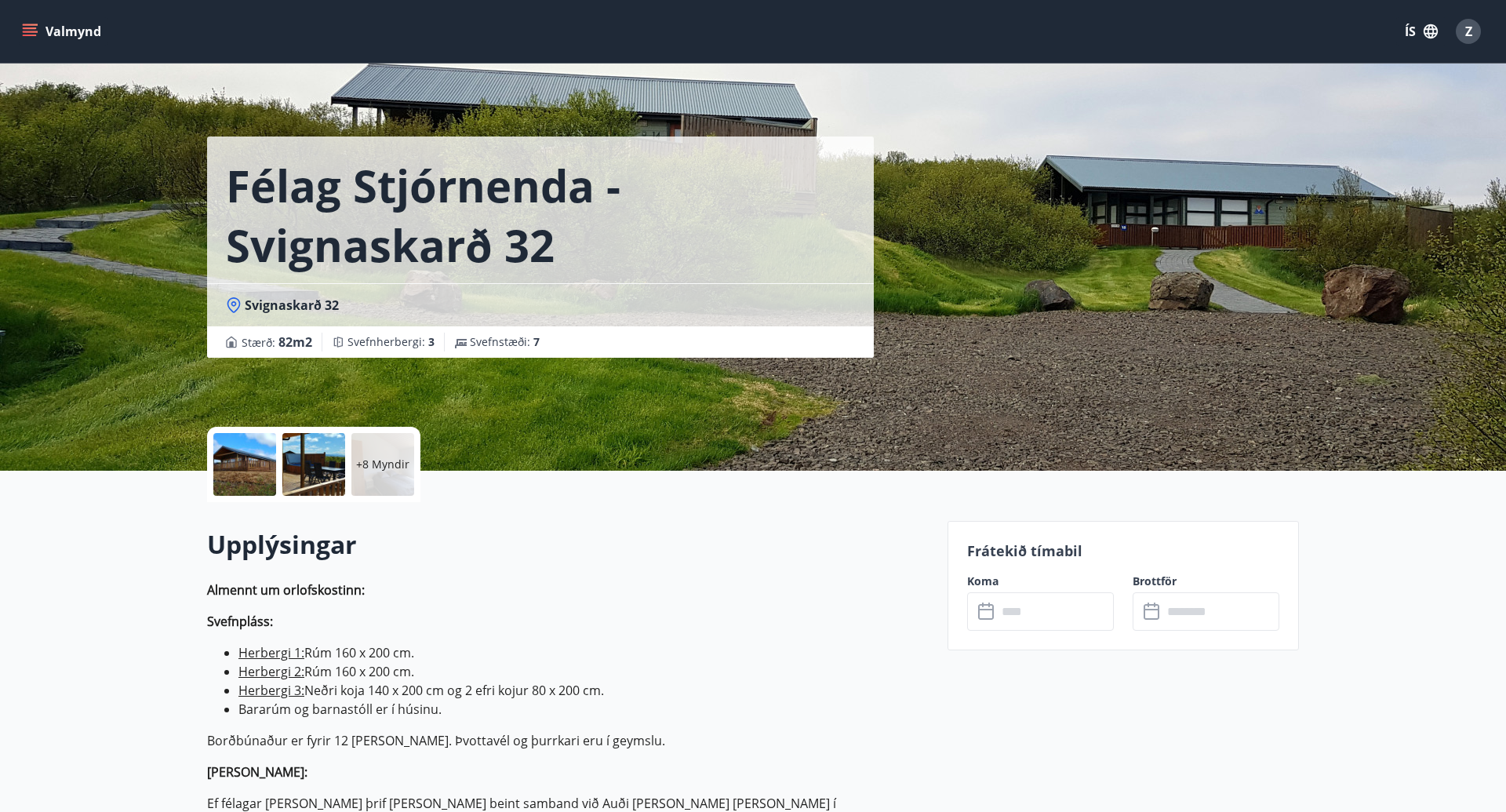
click at [1056, 617] on input "text" at bounding box center [1055, 611] width 117 height 38
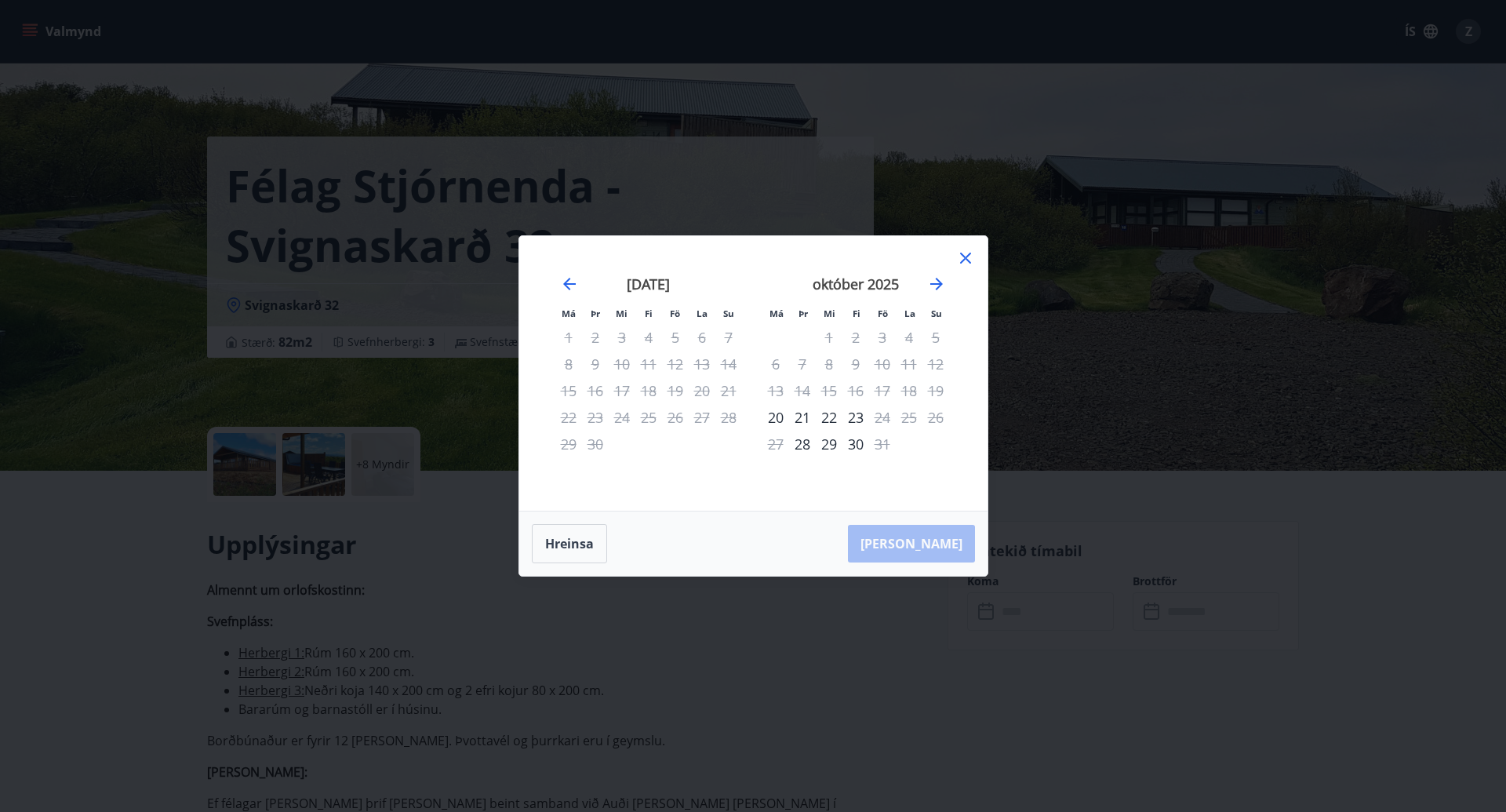
click at [821, 628] on div "Má Þr Mi Fi Fö La Su Má Þr Mi Fi Fö La Su [DATE] 1 2 3 4 5 6 7 8 9 10 11 12 13 …" at bounding box center [753, 406] width 1506 height 812
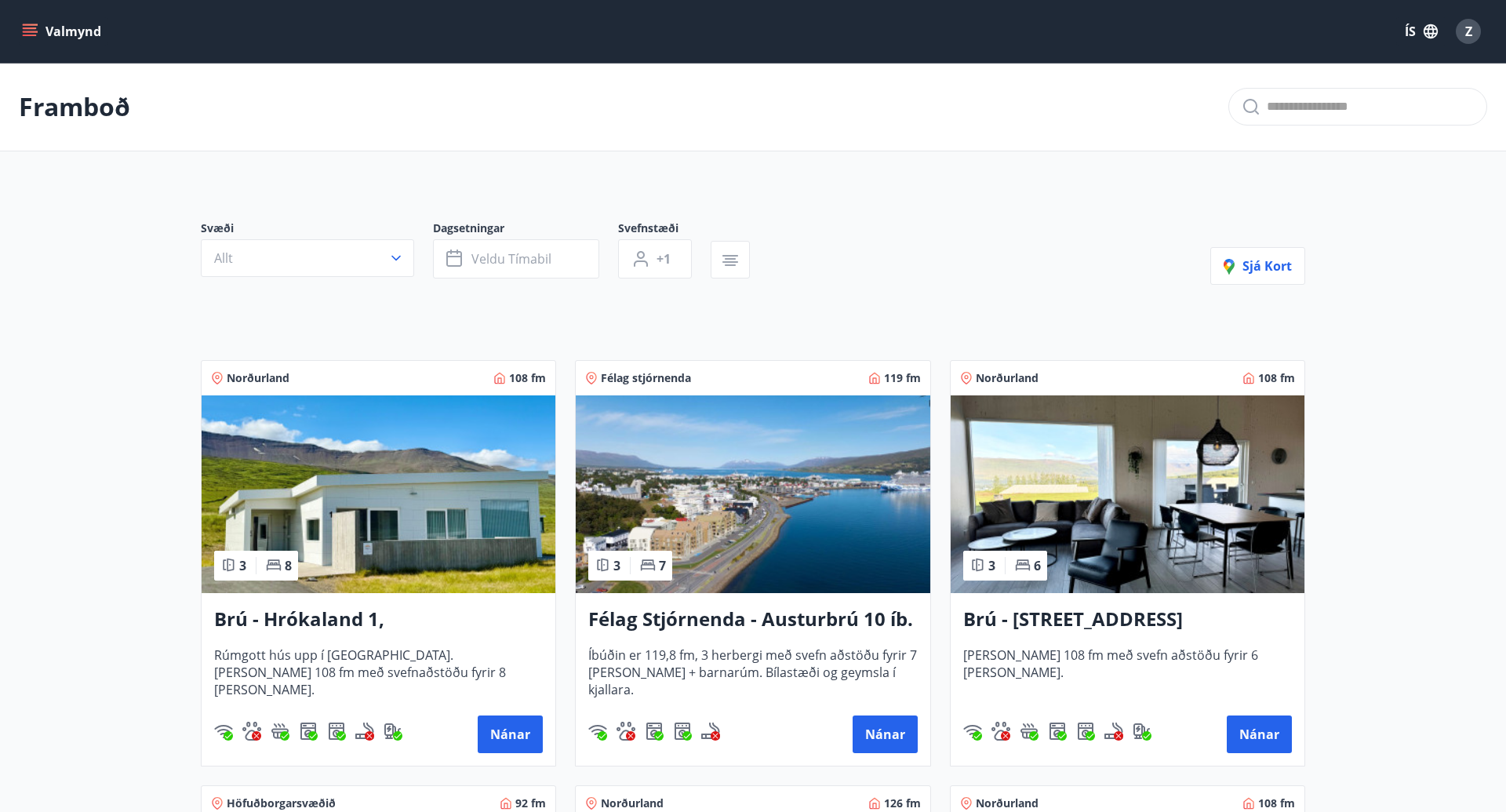
click at [477, 272] on button "Veldu tímabil" at bounding box center [516, 258] width 167 height 39
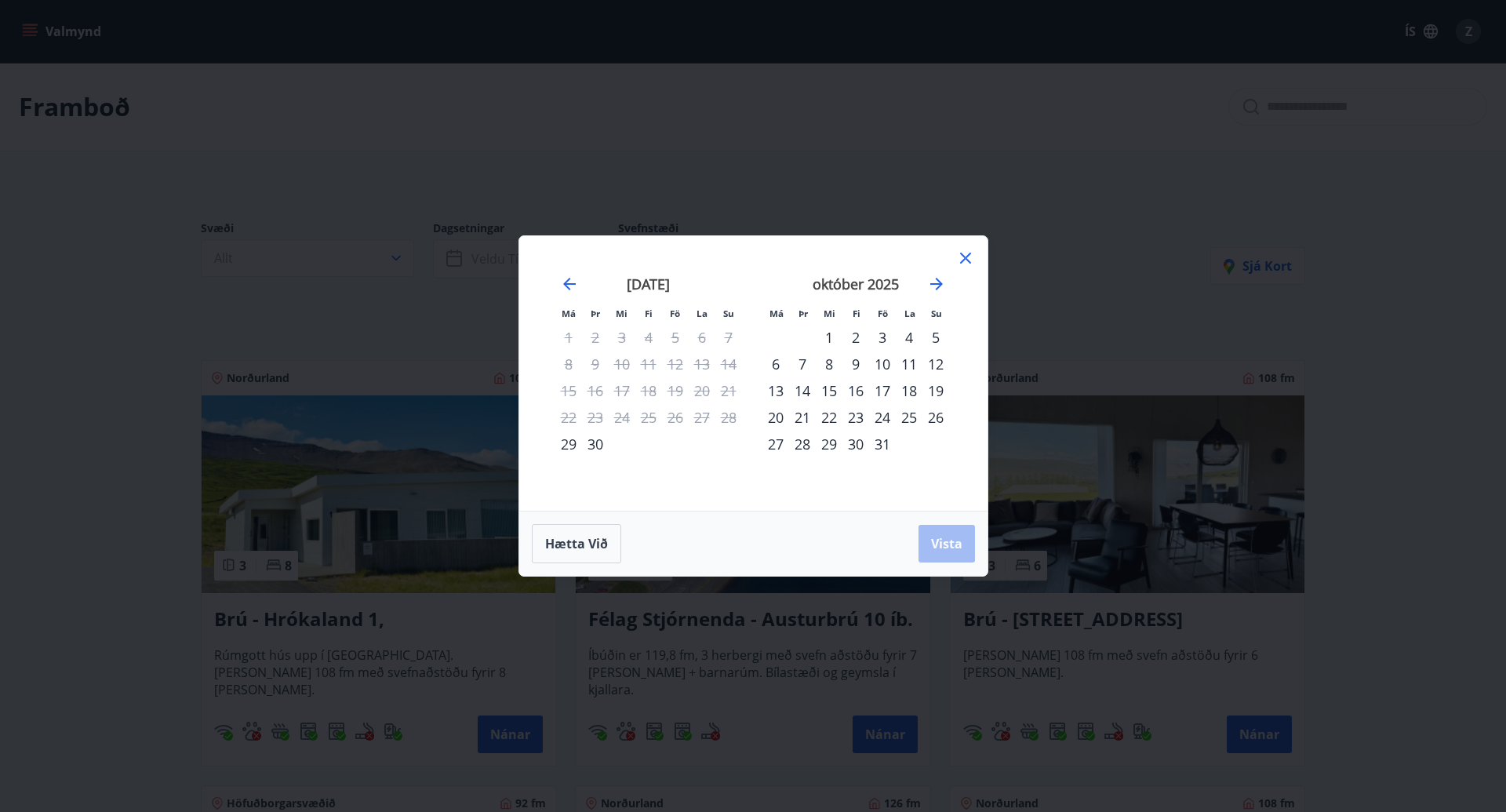
click at [884, 390] on div "17" at bounding box center [881, 390] width 26 height 26
click at [782, 416] on div "20" at bounding box center [775, 417] width 26 height 26
click at [966, 547] on button "Vista" at bounding box center [946, 543] width 57 height 37
